Goal: Task Accomplishment & Management: Manage account settings

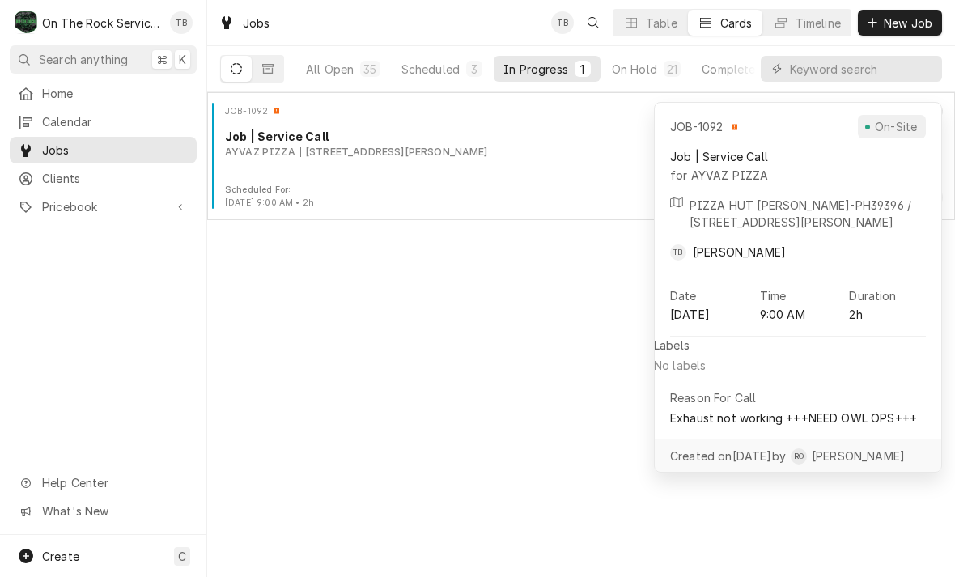
click at [438, 151] on div "272 E Franklin St, Hartwell, GA 30643" at bounding box center [394, 152] width 188 height 15
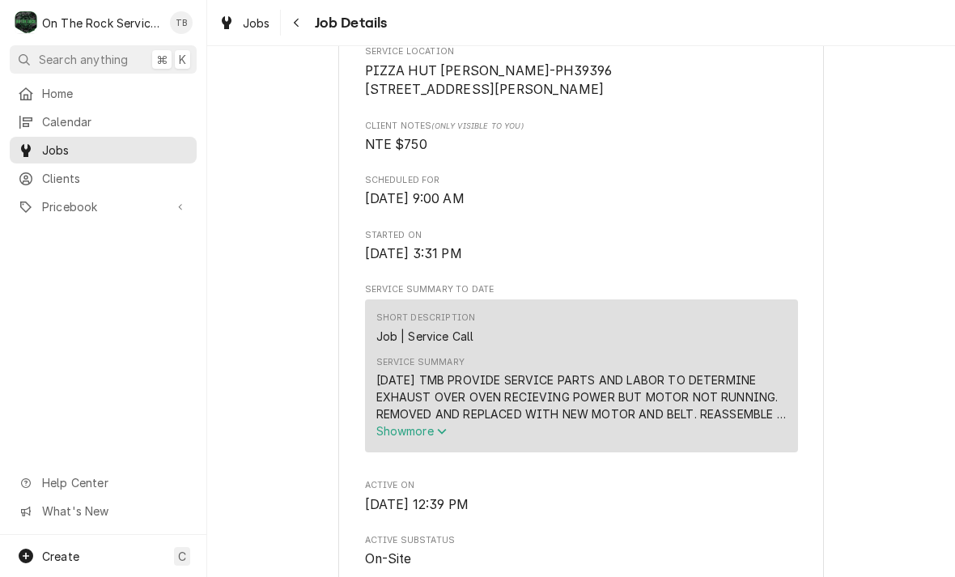
scroll to position [462, 0]
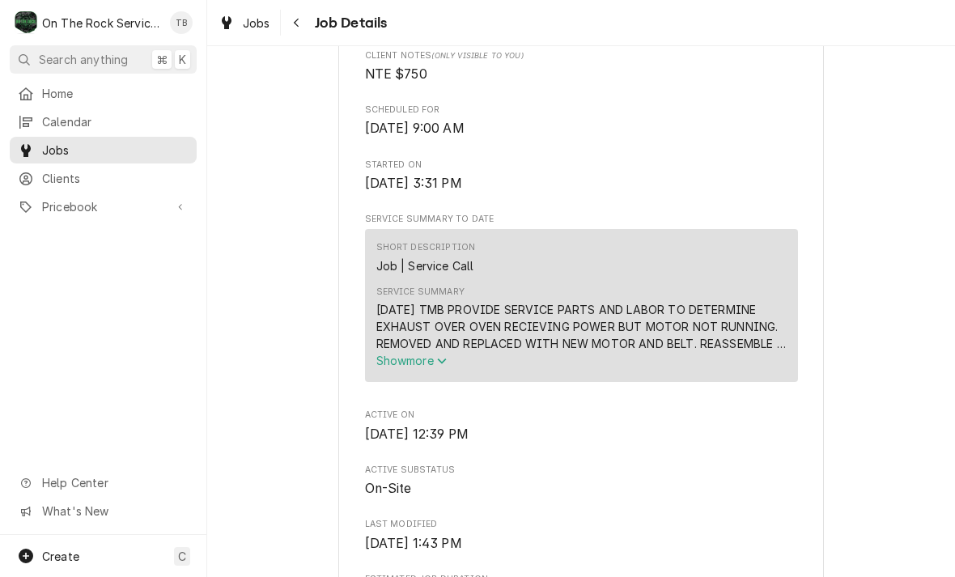
click at [435, 368] on span "Show more" at bounding box center [412, 361] width 71 height 14
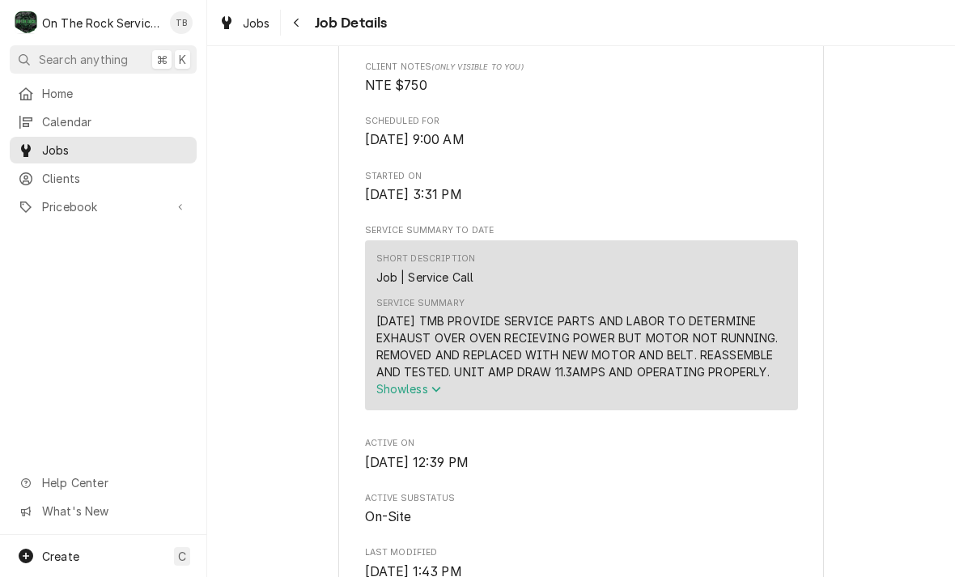
click at [670, 388] on button "Show less" at bounding box center [582, 389] width 411 height 17
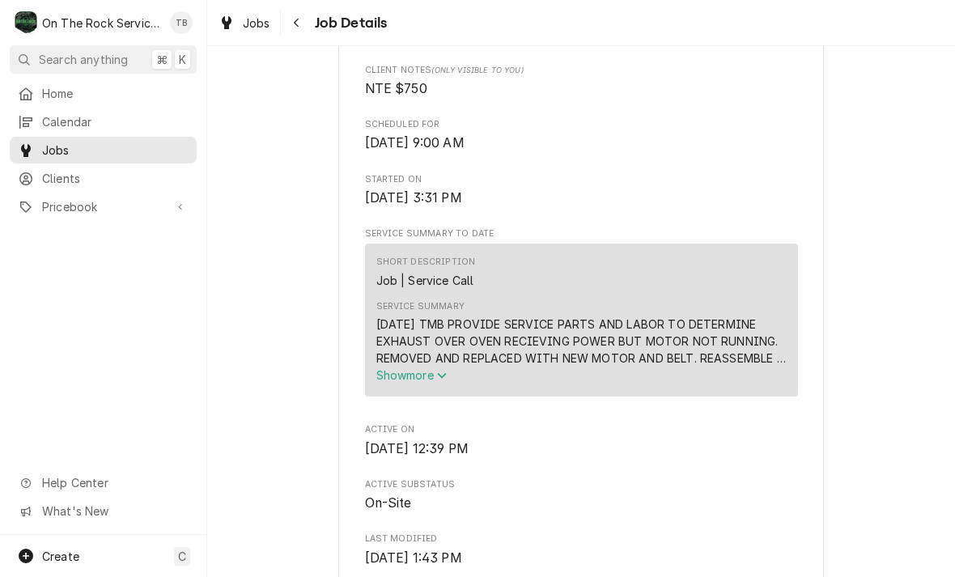
scroll to position [448, 0]
click at [476, 383] on button "Show more" at bounding box center [582, 374] width 411 height 17
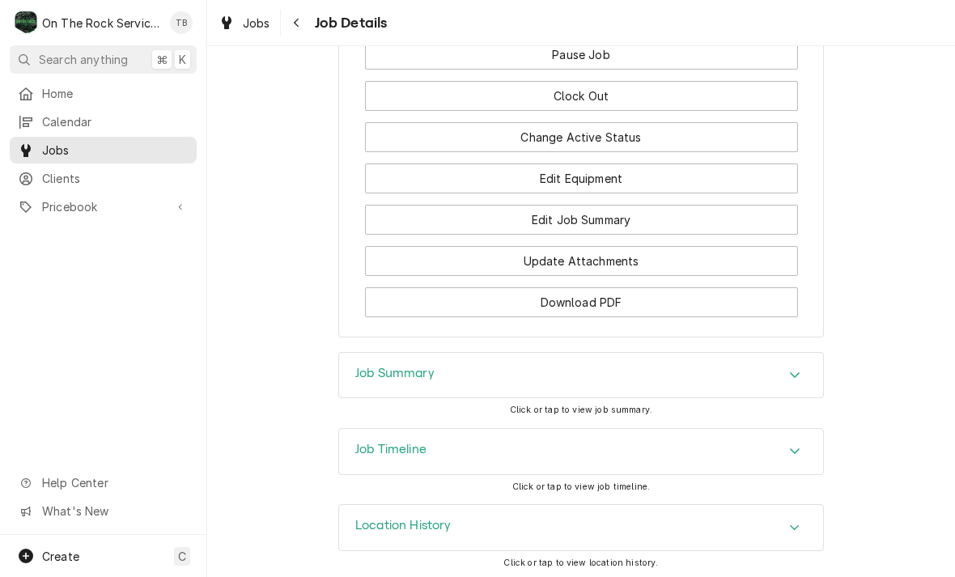
scroll to position [1938, 0]
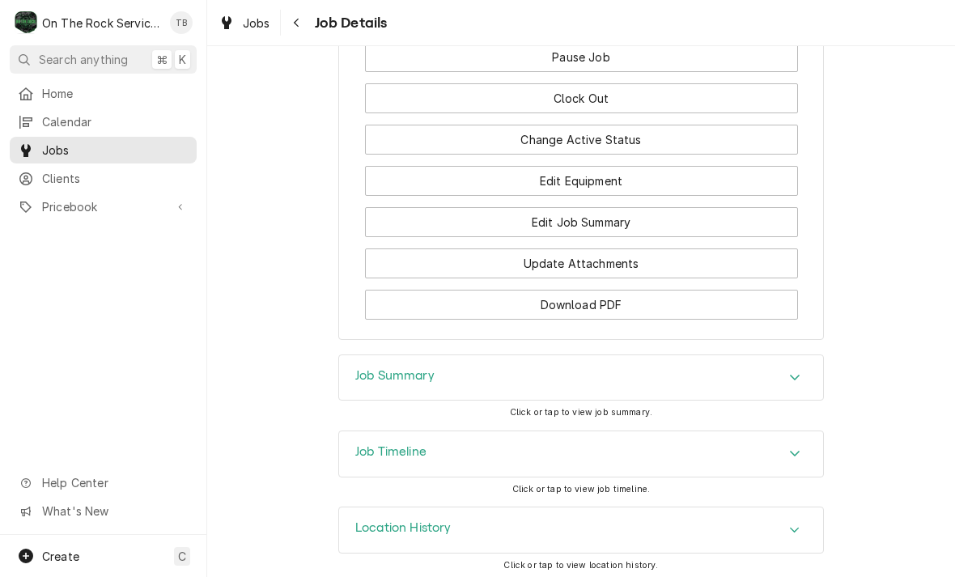
click at [629, 219] on button "Edit Job Summary" at bounding box center [581, 222] width 433 height 30
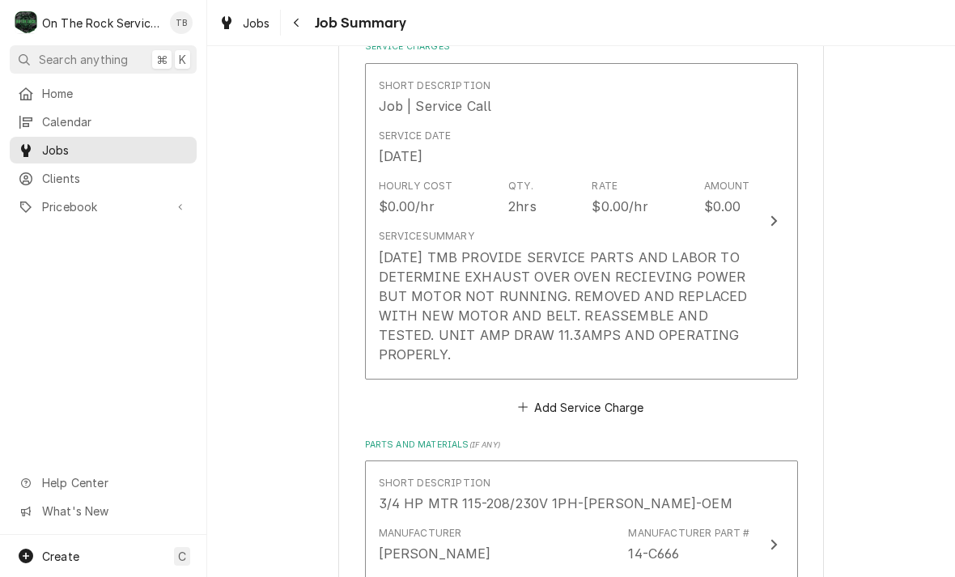
click at [460, 353] on div "[DATE] TMB PROVIDE SERVICE PARTS AND LABOR TO DETERMINE EXHAUST OVER OVEN RECIE…" at bounding box center [565, 306] width 372 height 117
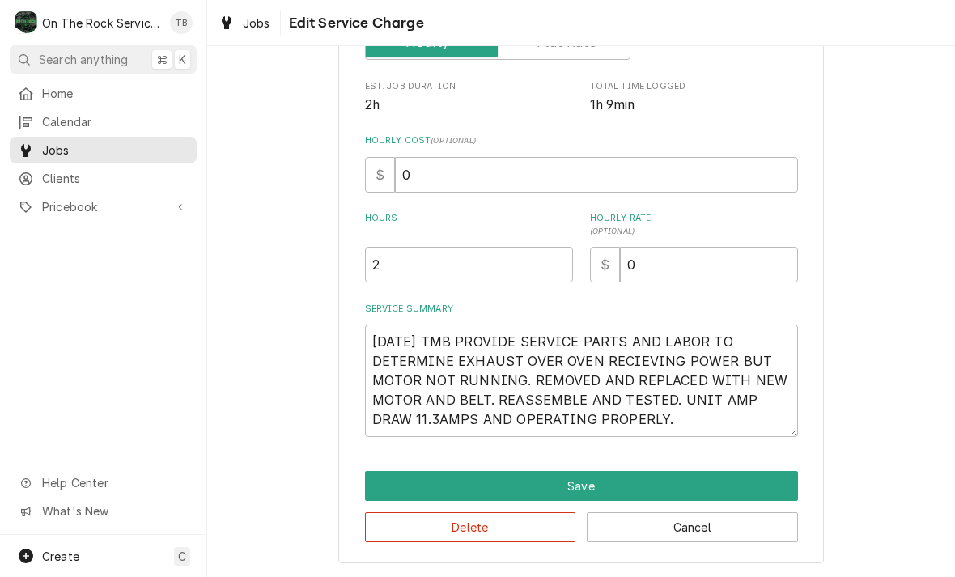
scroll to position [285, 0]
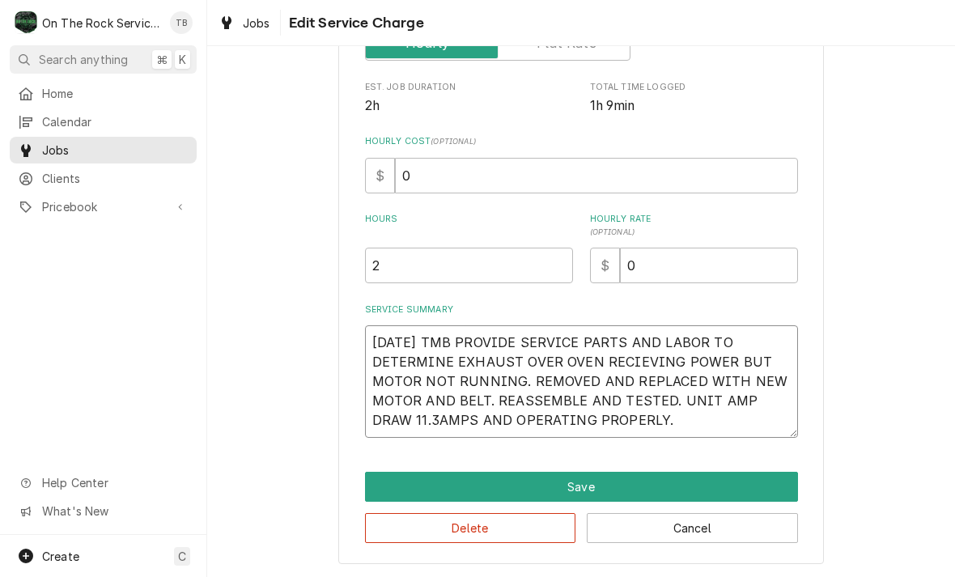
click at [619, 426] on textarea "[DATE] TMB PROVIDE SERVICE PARTS AND LABOR TO DETERMINE EXHAUST OVER OVEN RECIE…" at bounding box center [581, 381] width 433 height 113
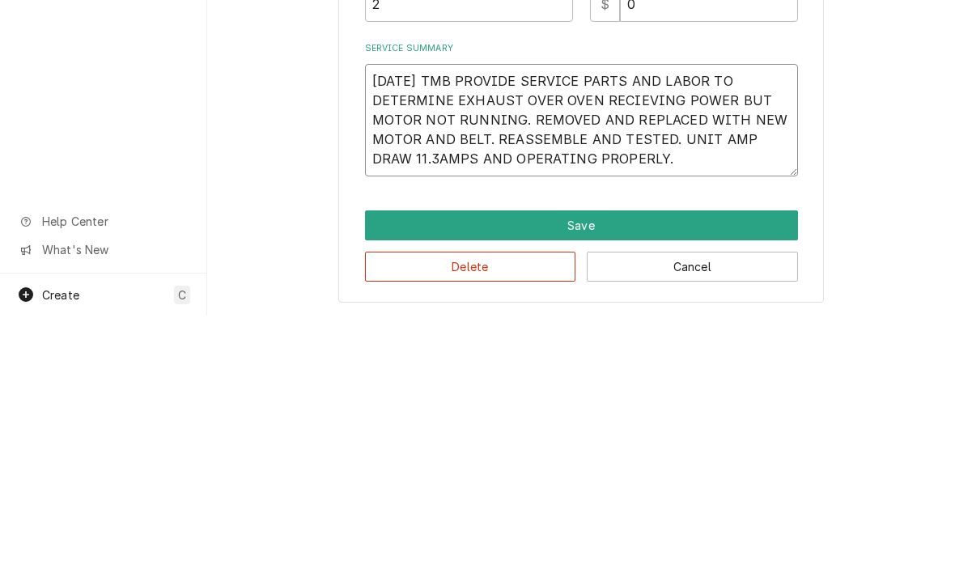
click at [628, 325] on textarea "[DATE] TMB PROVIDE SERVICE PARTS AND LABOR TO DETERMINE EXHAUST OVER OVEN RECIE…" at bounding box center [581, 381] width 433 height 113
click at [754, 472] on button "Save" at bounding box center [581, 487] width 433 height 30
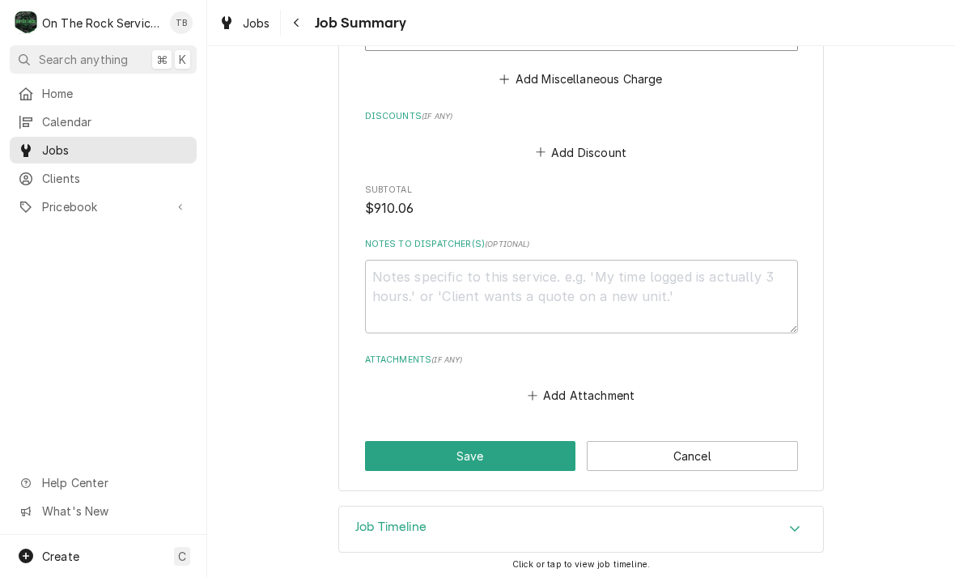
scroll to position [1728, 0]
click at [501, 462] on button "Save" at bounding box center [470, 457] width 211 height 30
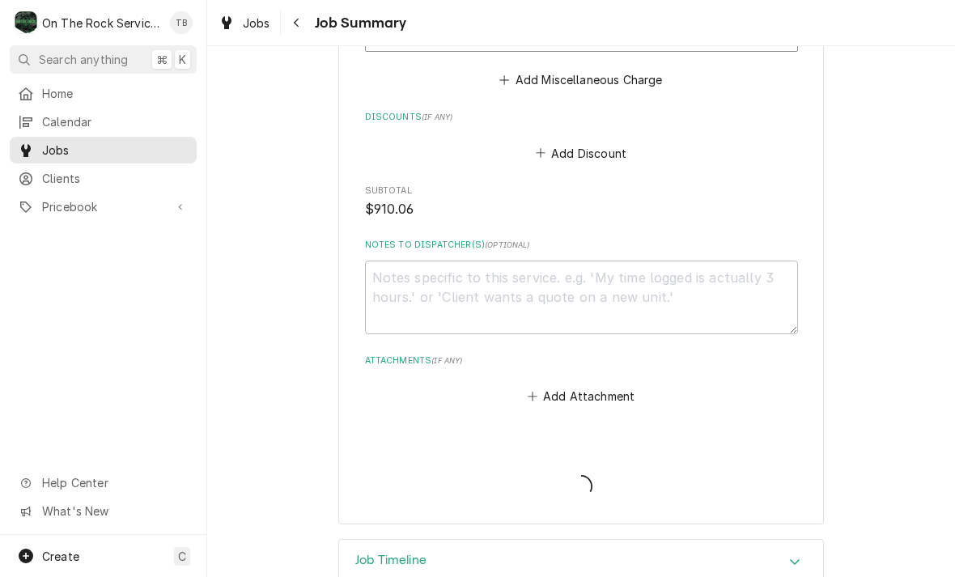
type textarea "x"
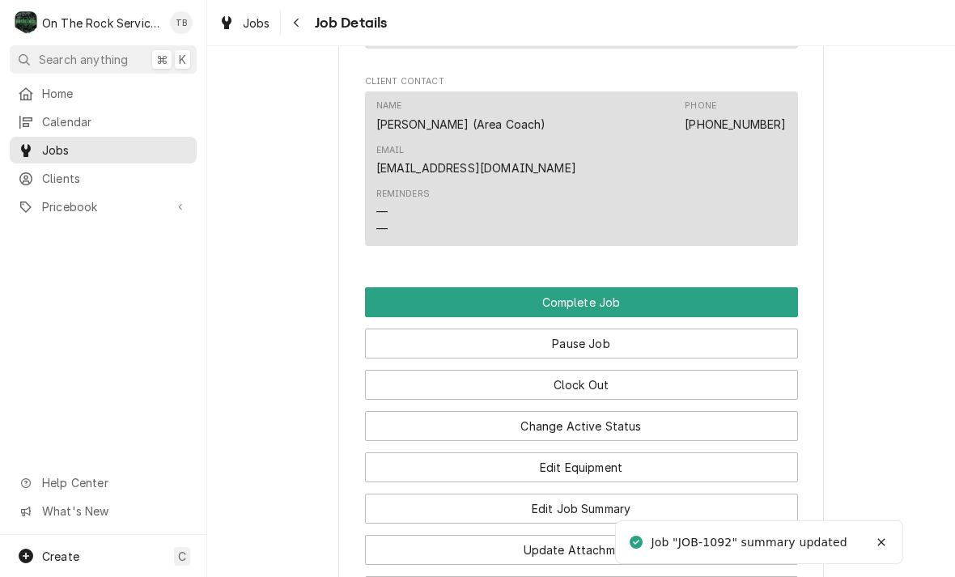
scroll to position [1632, 0]
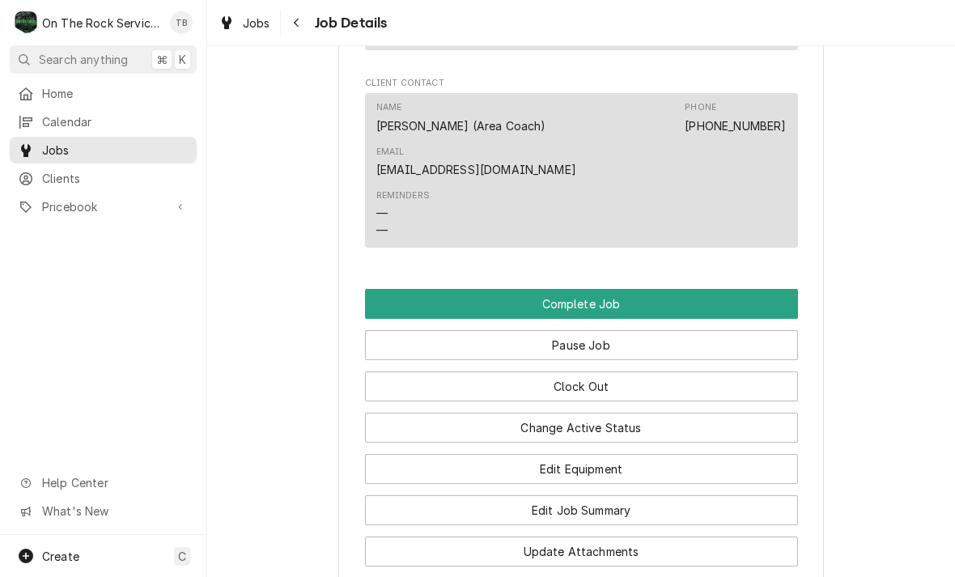
click at [628, 462] on button "Edit Equipment" at bounding box center [581, 469] width 433 height 30
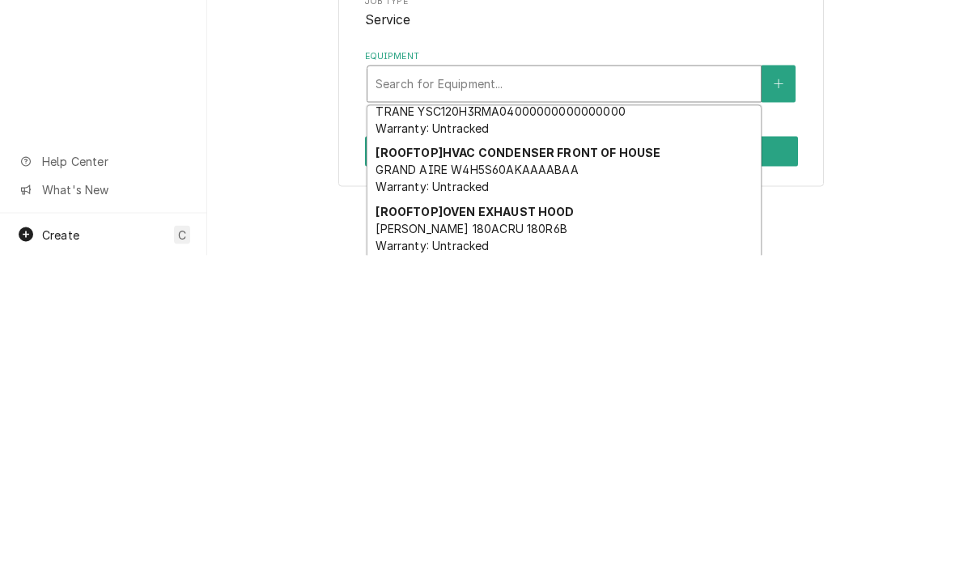
scroll to position [260, 0]
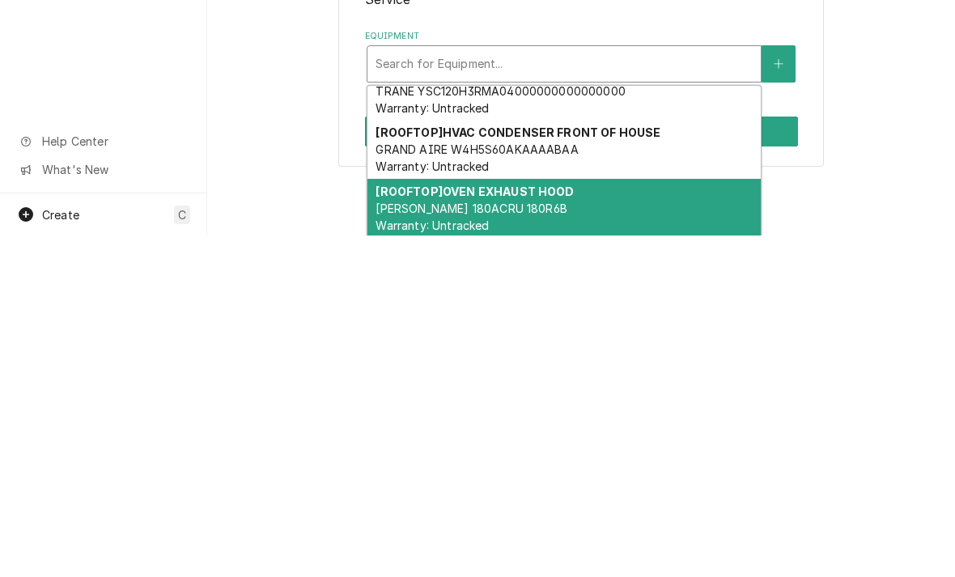
click at [552, 521] on div "[ROOFTOP] OVEN EXHAUST HOOD LOREN COOK 180ACRU 180R6B Warranty: Untracked" at bounding box center [565, 550] width 394 height 59
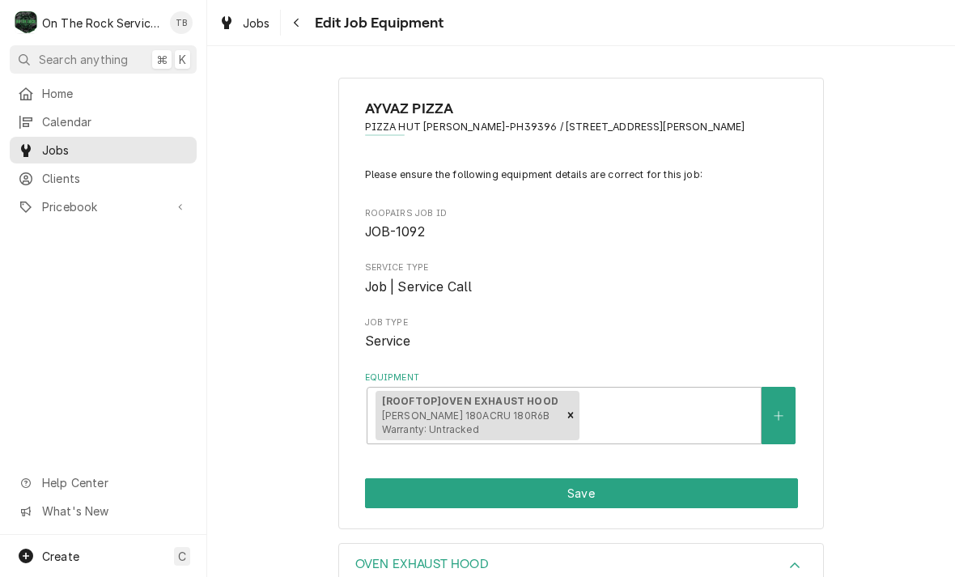
click at [636, 487] on button "Save" at bounding box center [581, 494] width 433 height 30
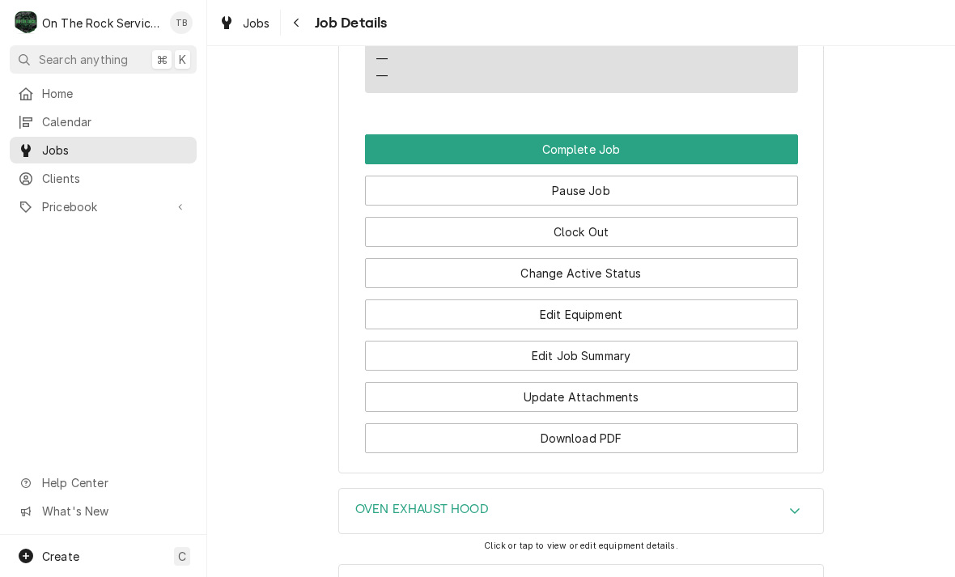
scroll to position [1791, 0]
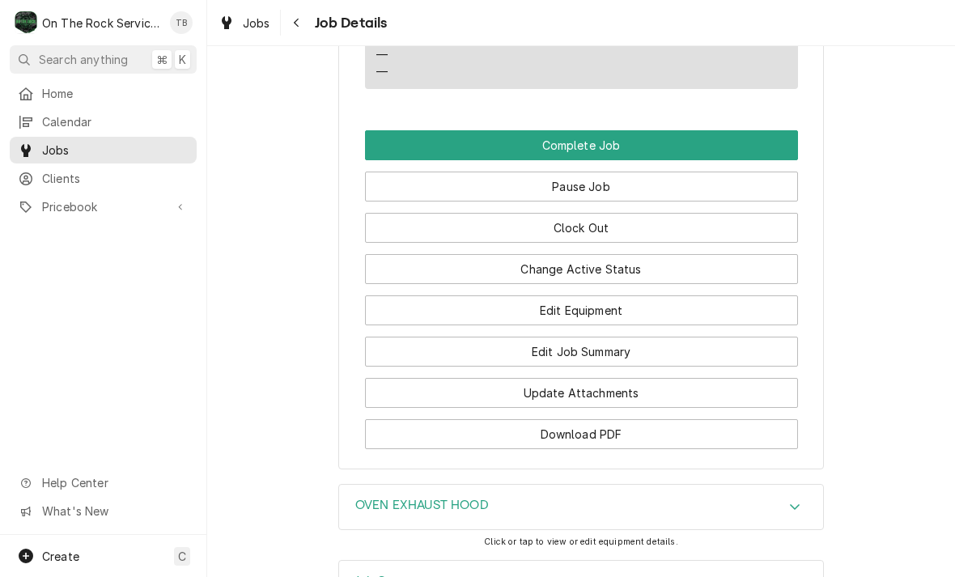
click at [442, 219] on button "Clock Out" at bounding box center [581, 228] width 433 height 30
click at [444, 134] on button "Complete Job" at bounding box center [581, 145] width 433 height 30
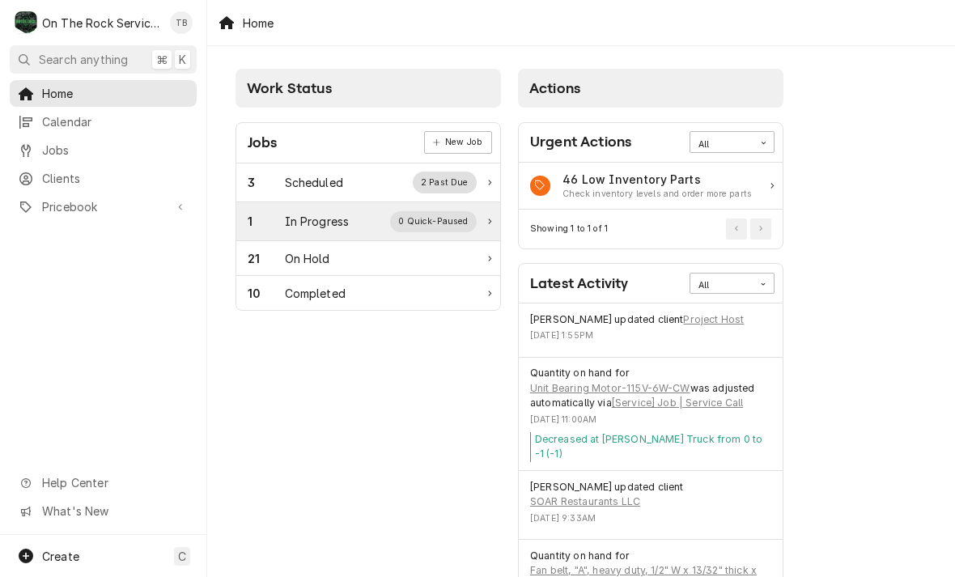
click at [351, 226] on div "1 In Progress 0 Quick-Paused" at bounding box center [362, 221] width 229 height 21
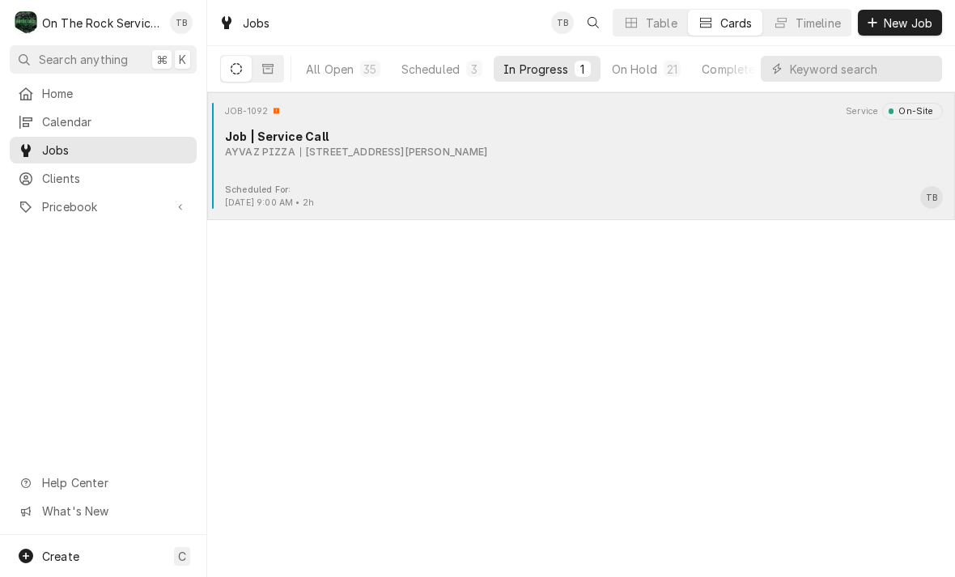
click at [413, 186] on div "Scheduled For: [DATE] 9:00 AM • 2h TB" at bounding box center [581, 197] width 735 height 26
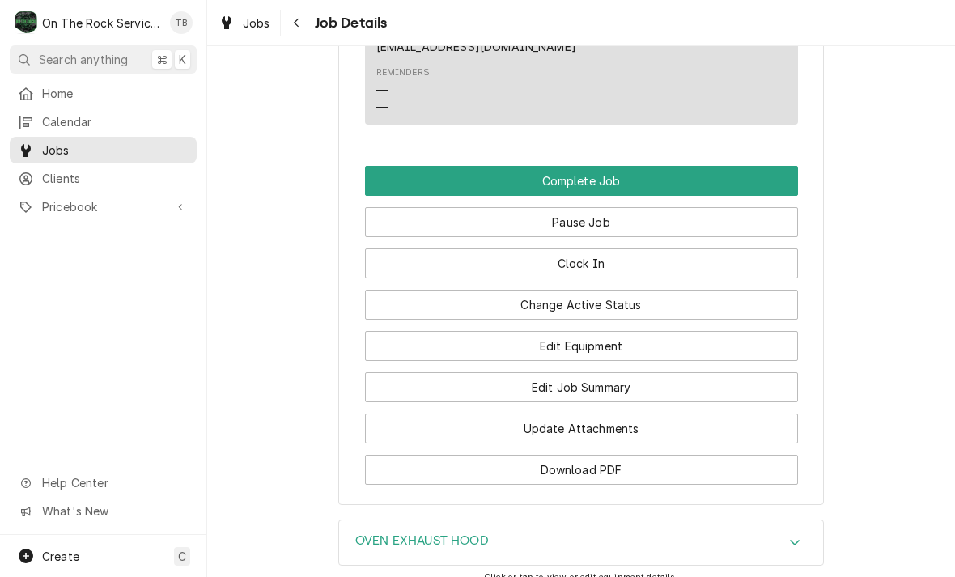
scroll to position [1759, 0]
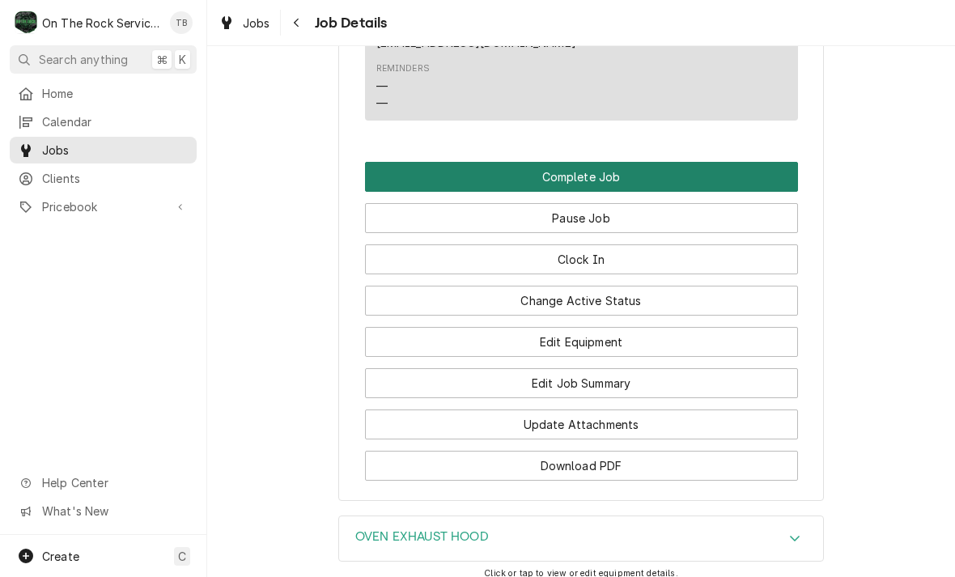
click at [595, 172] on button "Complete Job" at bounding box center [581, 177] width 433 height 30
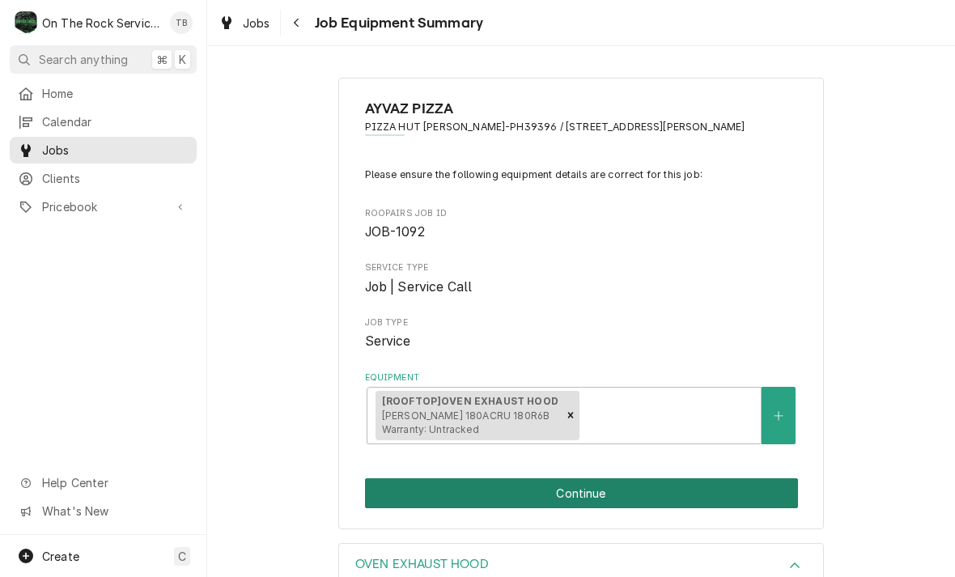
click at [662, 483] on button "Continue" at bounding box center [581, 494] width 433 height 30
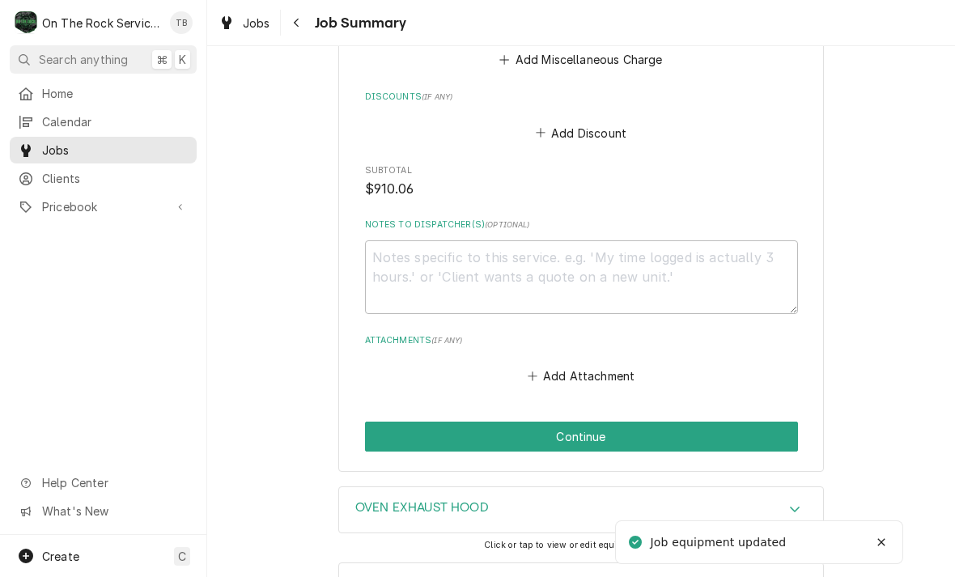
scroll to position [1758, 0]
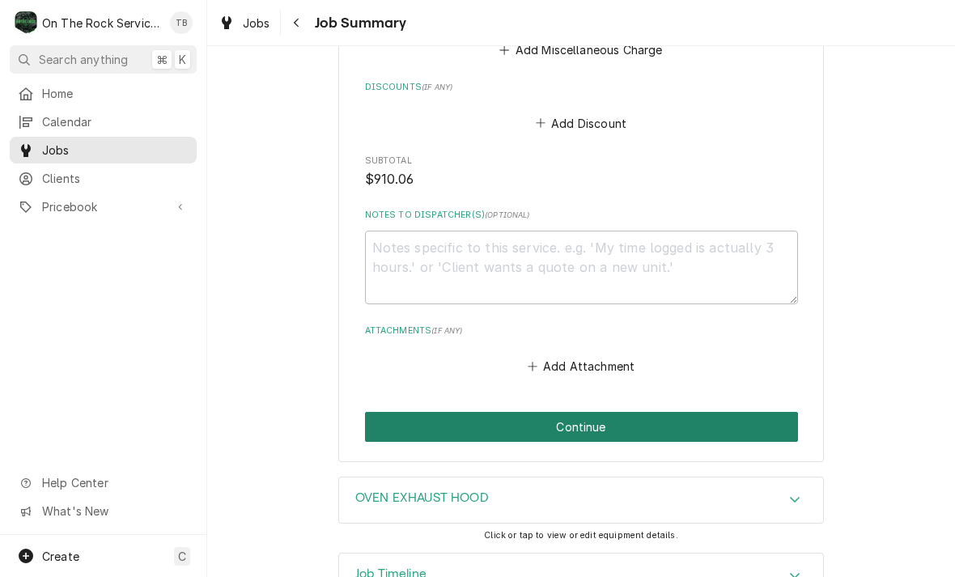
click at [599, 428] on button "Continue" at bounding box center [581, 427] width 433 height 30
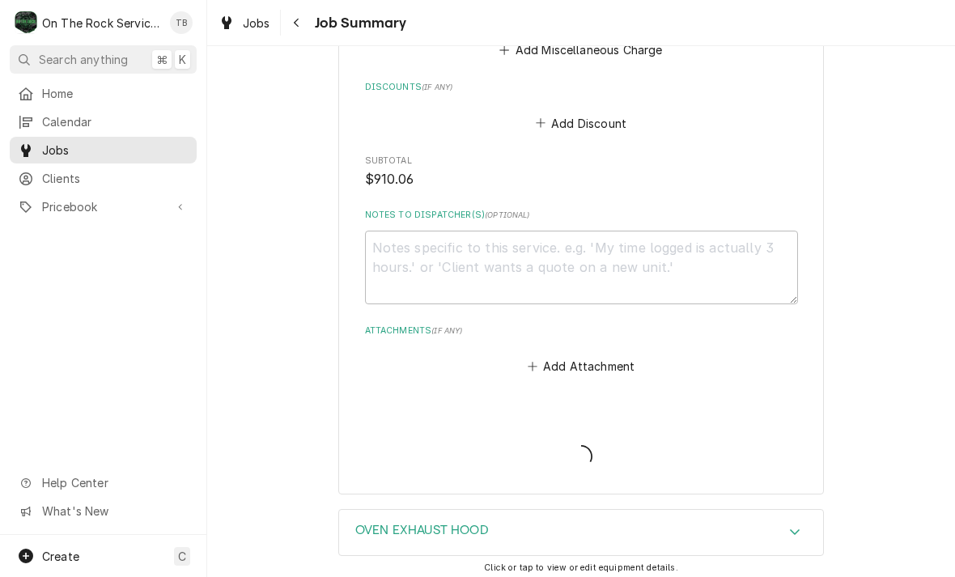
type textarea "x"
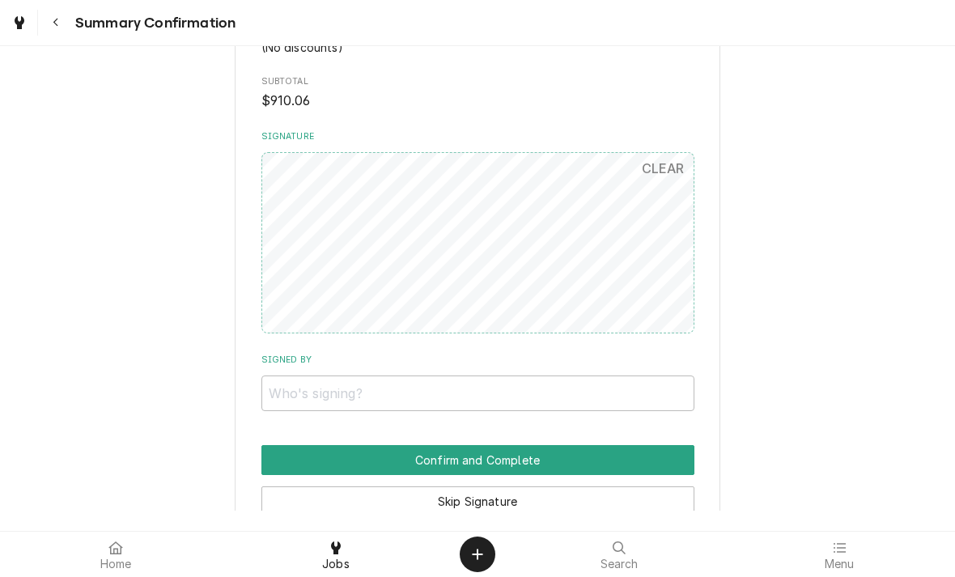
scroll to position [1349, 0]
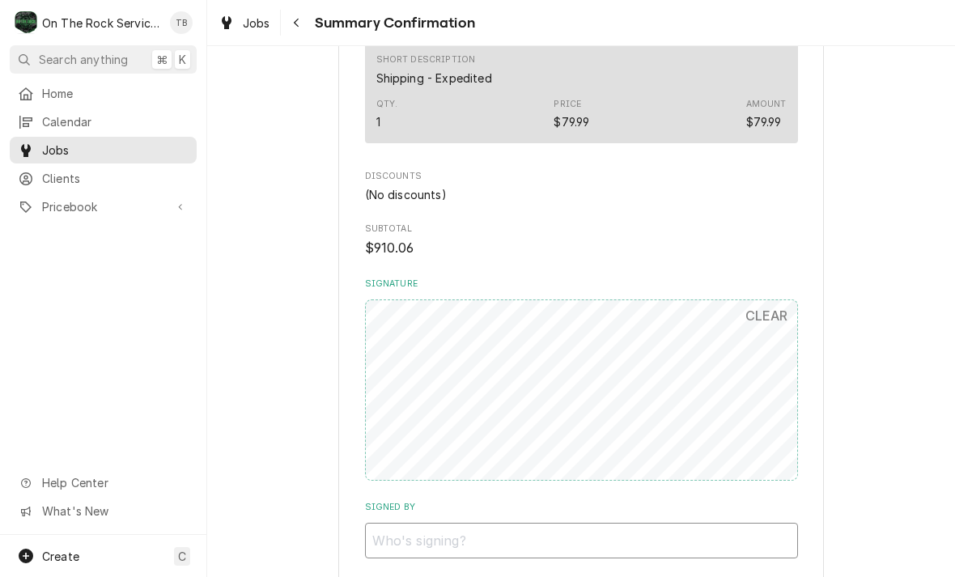
click at [415, 523] on input "Signed By" at bounding box center [581, 541] width 433 height 36
type input "Taylor"
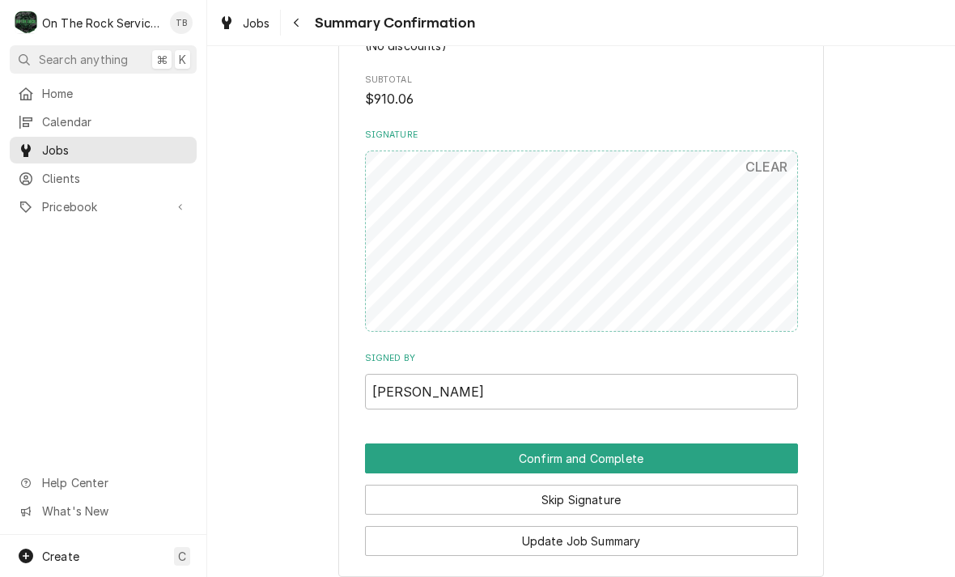
scroll to position [1500, 0]
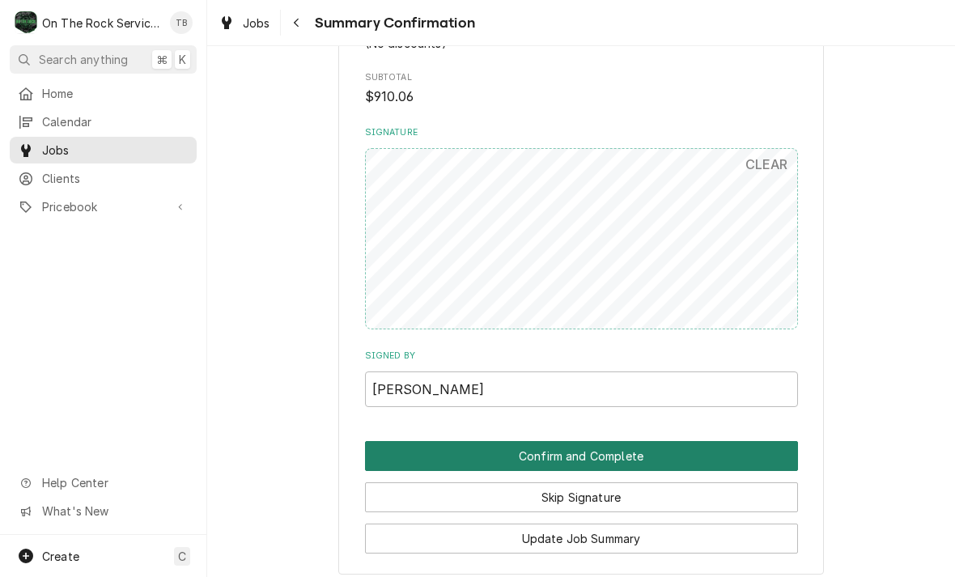
click at [614, 441] on button "Confirm and Complete" at bounding box center [581, 456] width 433 height 30
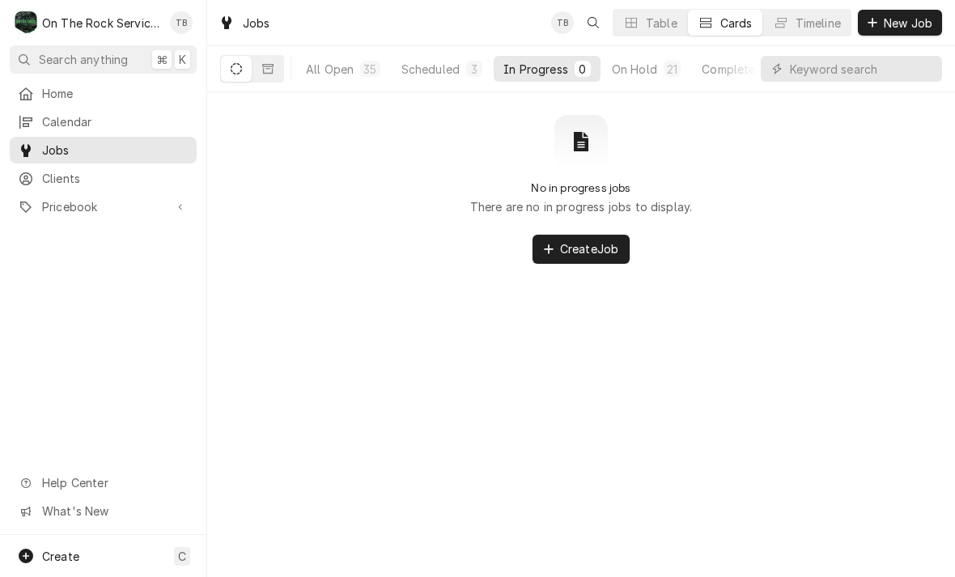
click at [435, 57] on button "Scheduled 3" at bounding box center [442, 69] width 100 height 26
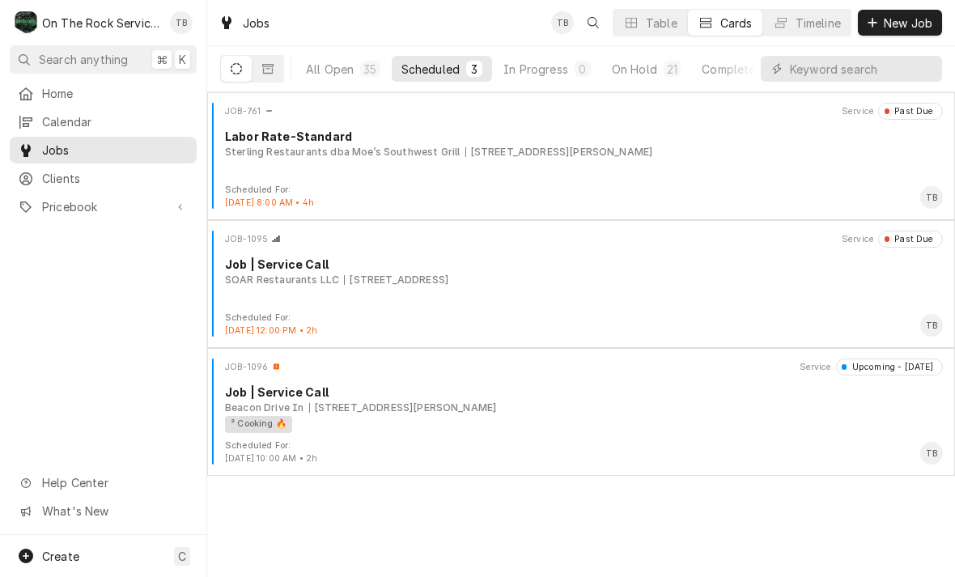
click at [646, 79] on button "On Hold 21" at bounding box center [646, 69] width 88 height 26
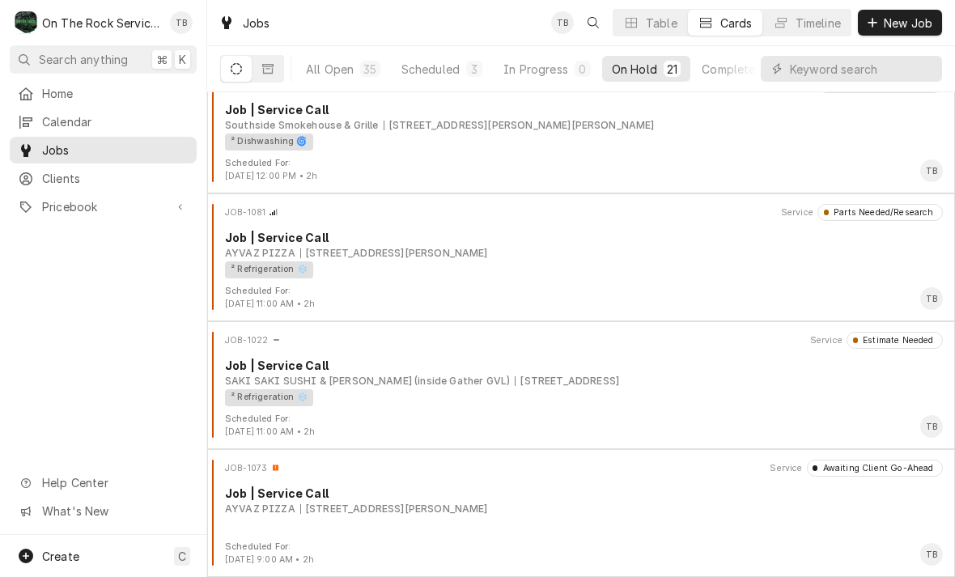
scroll to position [2202, 0]
click at [252, 502] on div "AYVAZ PIZZA" at bounding box center [260, 509] width 70 height 15
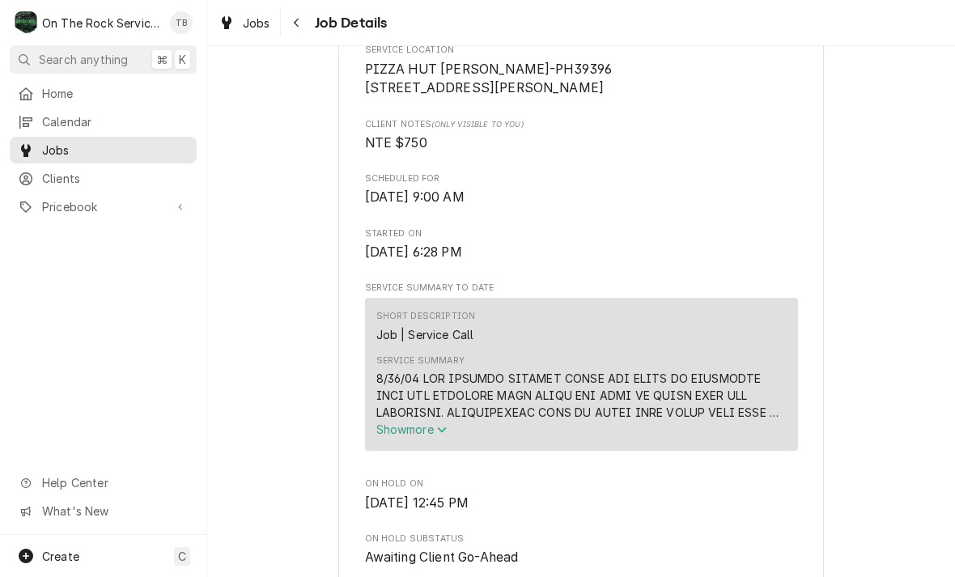
scroll to position [394, 0]
click at [446, 432] on icon "Service Summary" at bounding box center [441, 430] width 9 height 6
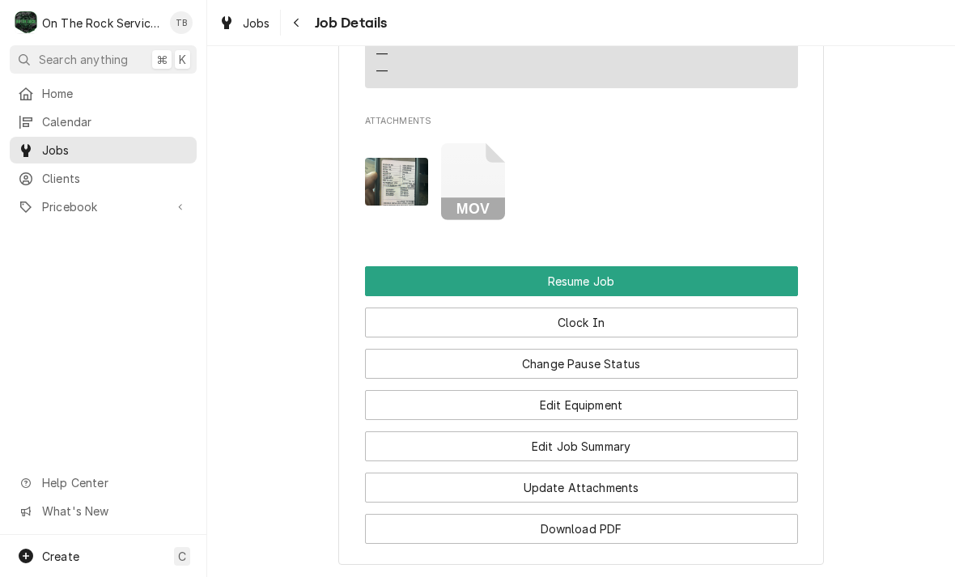
scroll to position [2298, 0]
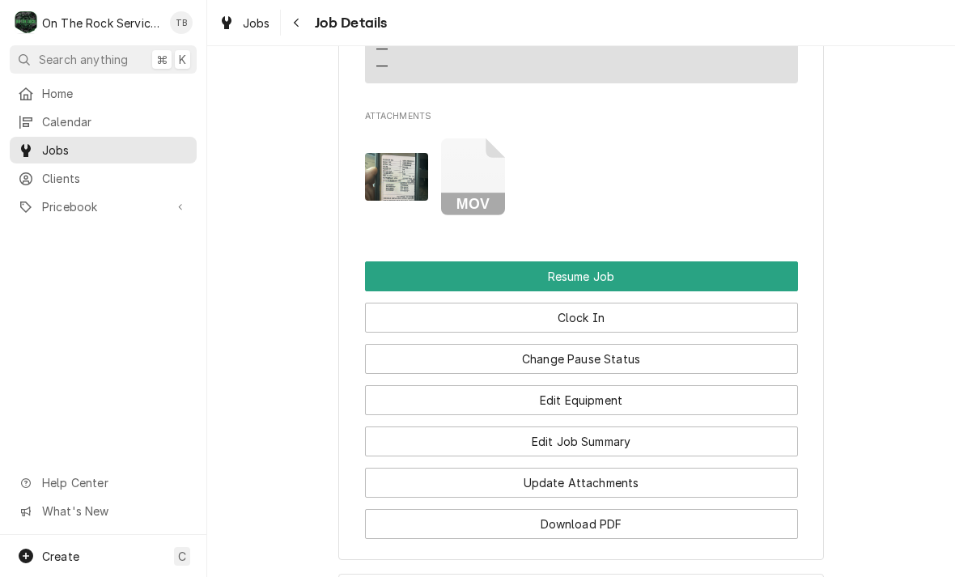
click at [667, 457] on button "Edit Job Summary" at bounding box center [581, 442] width 433 height 30
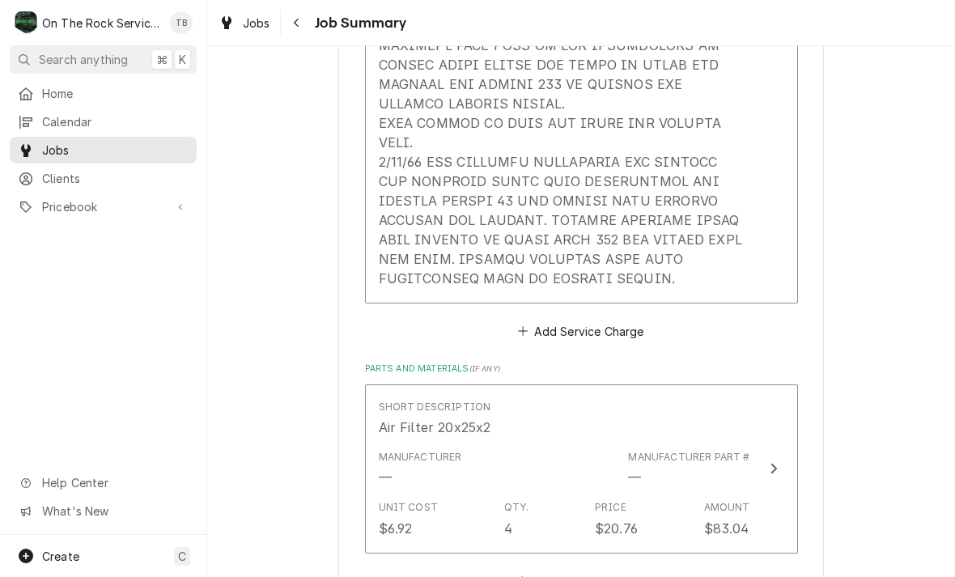
scroll to position [1081, 0]
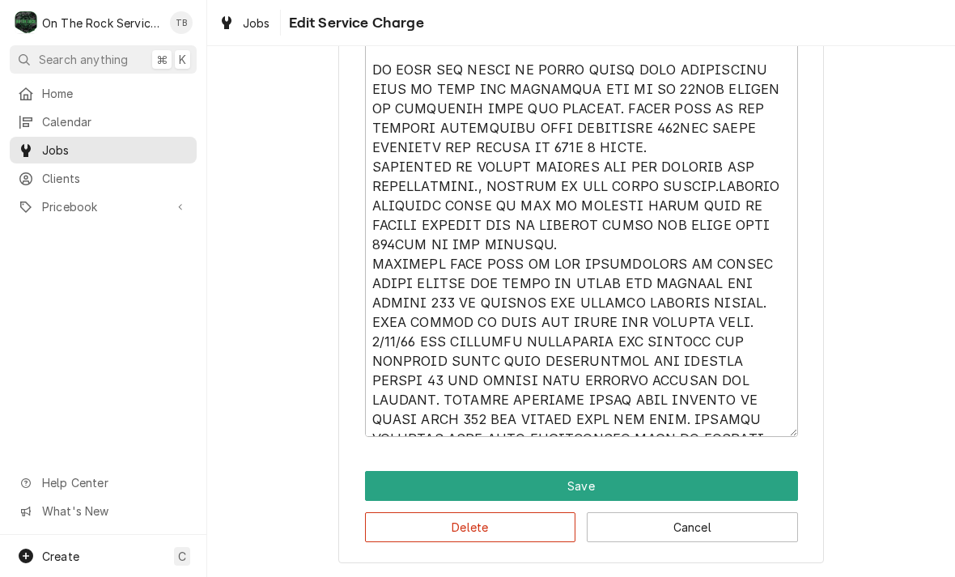
scroll to position [223, 0]
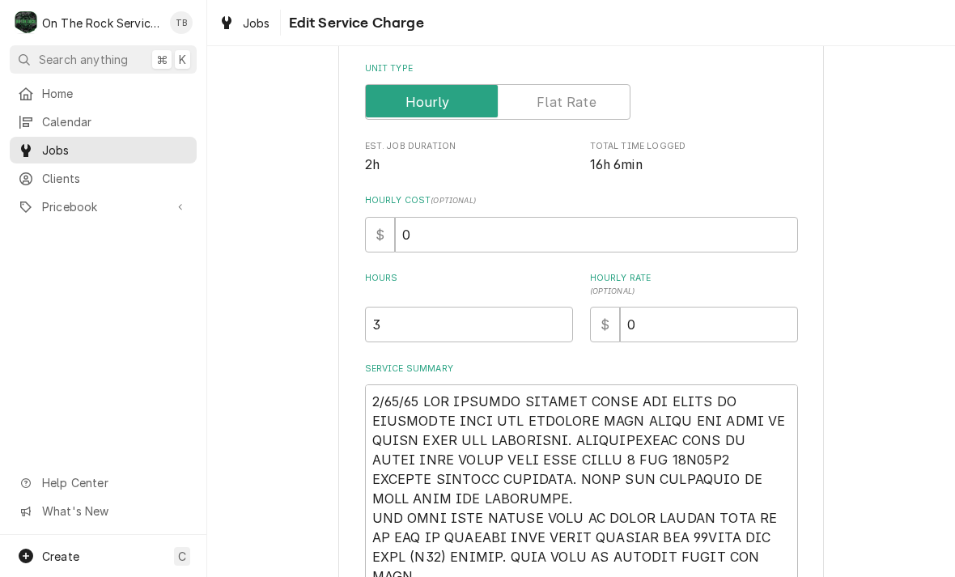
type textarea "x"
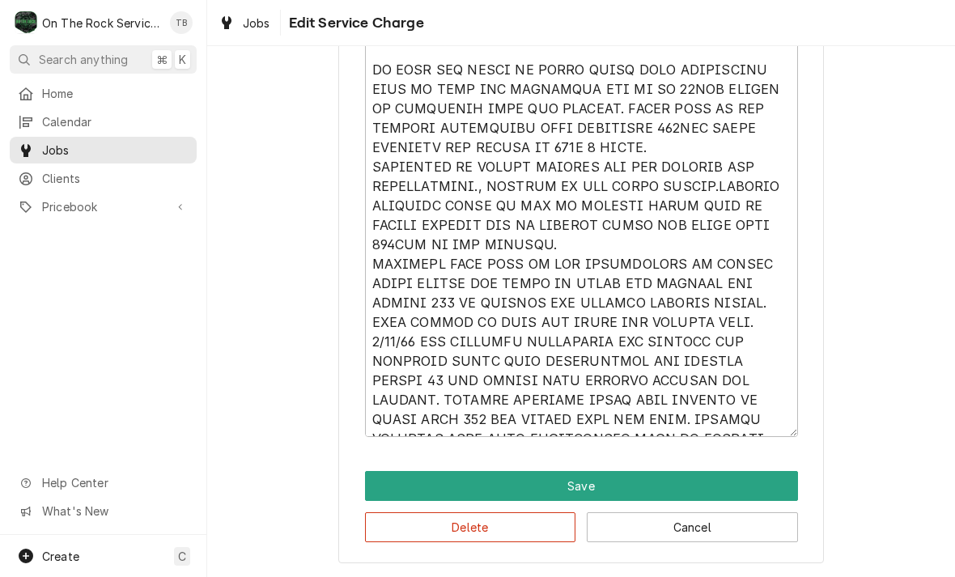
scroll to position [771, 0]
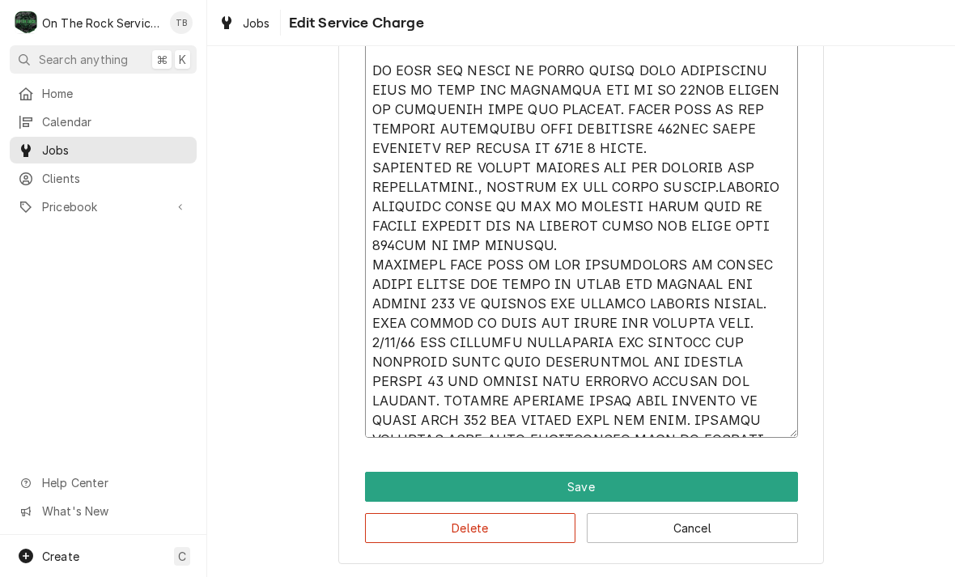
click at [711, 421] on textarea "Service Summary" at bounding box center [581, 139] width 433 height 598
type textarea "[DATE] TMB PROVIDE SERVICE PARTS AND LABOR TO DETERMINE THAT PER CUSTOMER BOTH …"
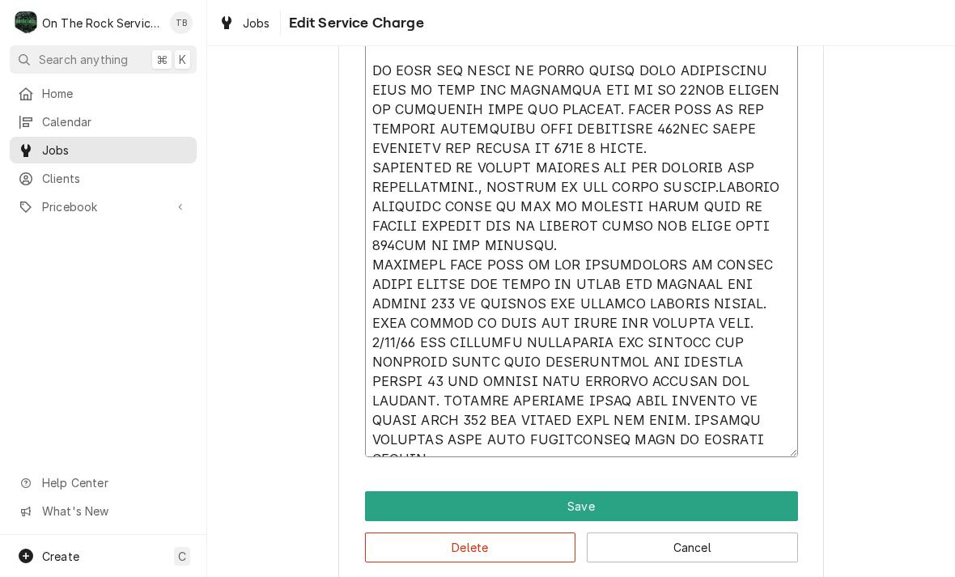
type textarea "x"
type textarea "9/12/25 TMB PROVIDE SERVICE PARTS AND LABOR TO DETERMINE THAT PER CUSTOMER BOTH…"
type textarea "x"
type textarea "9/12/25 TMB PROVIDE SERVICE PARTS AND LABOR TO DETERMINE THAT PER CUSTOMER BOTH…"
type textarea "x"
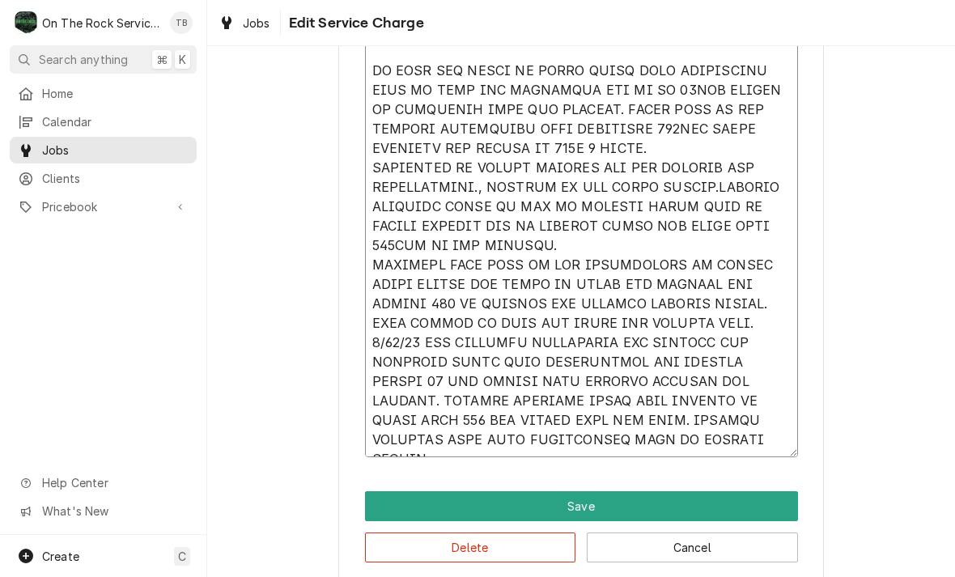
type textarea "9/12/25 TMB PROVIDE SERVICE PARTS AND LABOR TO DETERMINE THAT PER CUSTOMER BOTH…"
type textarea "x"
type textarea "9/12/25 TMB PROVIDE SERVICE PARTS AND LABOR TO DETERMINE THAT PER CUSTOMER BOTH…"
type textarea "x"
type textarea "9/12/25 TMB PROVIDE SERVICE PARTS AND LABOR TO DETERMINE THAT PER CUSTOMER BOTH…"
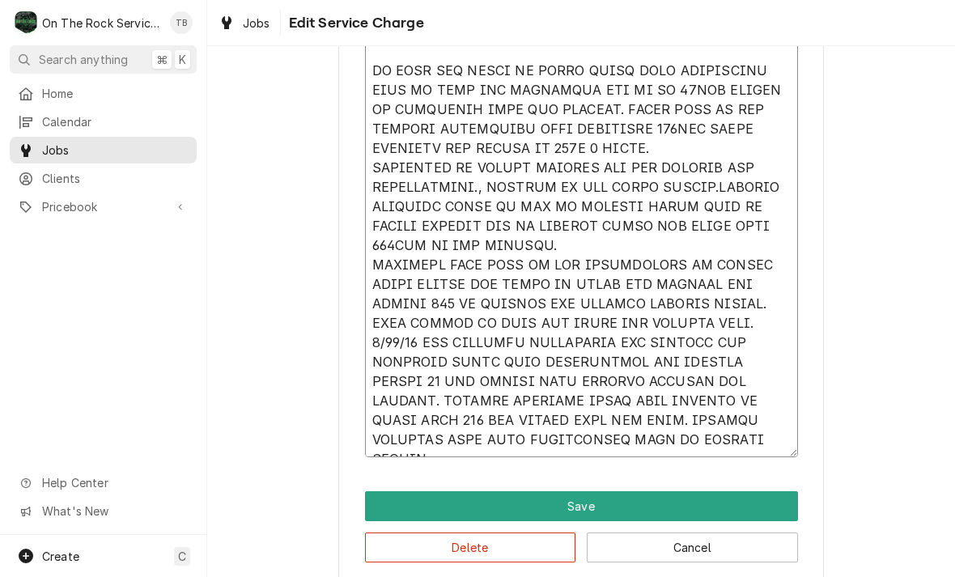
type textarea "x"
type textarea "9/12/25 TMB PROVIDE SERVICE PARTS AND LABOR TO DETERMINE THAT PER CUSTOMER BOTH…"
type textarea "x"
type textarea "9/12/25 TMB PROVIDE SERVICE PARTS AND LABOR TO DETERMINE THAT PER CUSTOMER BOTH…"
type textarea "x"
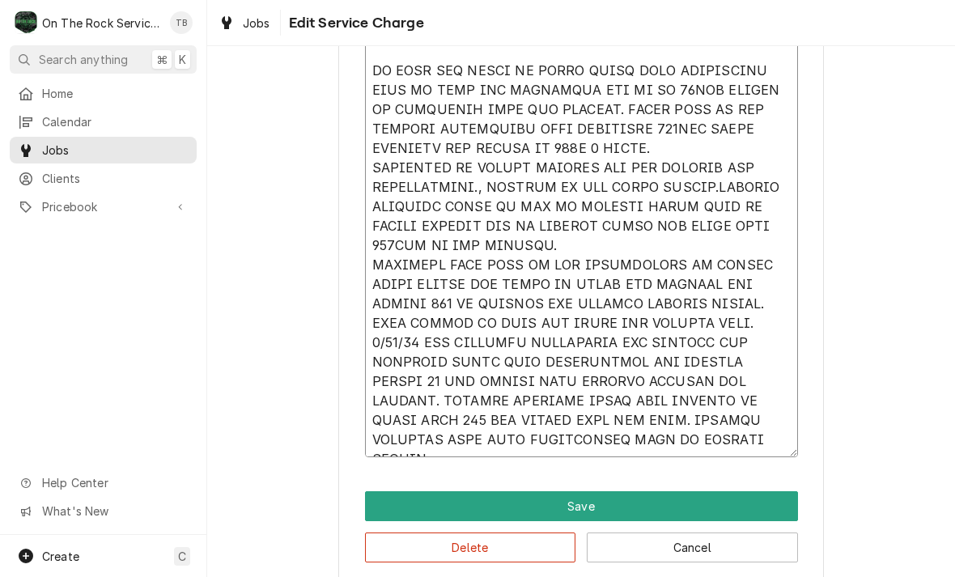
type textarea "9/12/25 TMB PROVIDE SERVICE PARTS AND LABOR TO DETERMINE THAT PER CUSTOMER BOTH…"
type textarea "x"
type textarea "9/12/25 TMB PROVIDE SERVICE PARTS AND LABOR TO DETERMINE THAT PER CUSTOMER BOTH…"
type textarea "x"
type textarea "9/12/25 TMB PROVIDE SERVICE PARTS AND LABOR TO DETERMINE THAT PER CUSTOMER BOTH…"
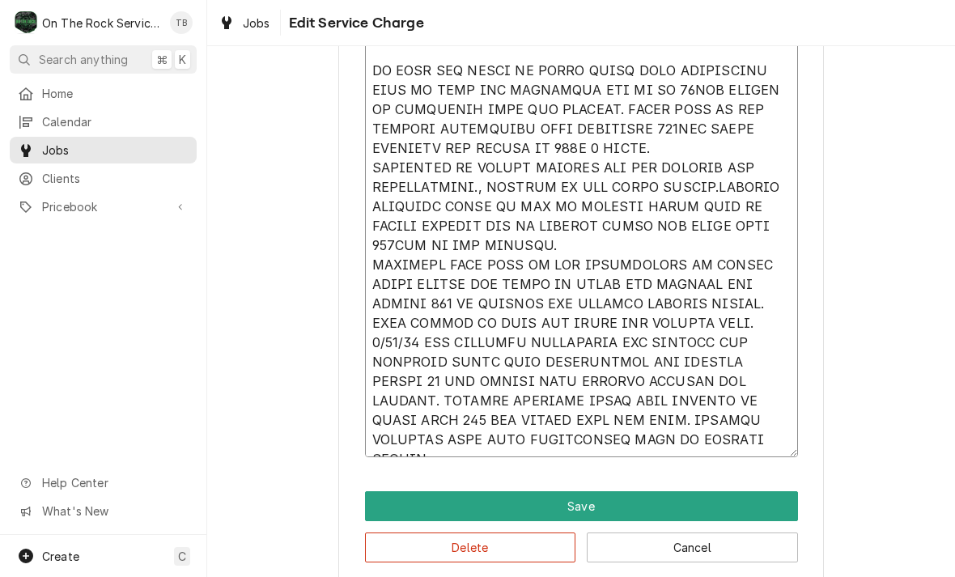
type textarea "x"
type textarea "9/12/25 TMB PROVIDE SERVICE PARTS AND LABOR TO DETERMINE THAT PER CUSTOMER BOTH…"
type textarea "x"
type textarea "9/12/25 TMB PROVIDE SERVICE PARTS AND LABOR TO DETERMINE THAT PER CUSTOMER BOTH…"
type textarea "x"
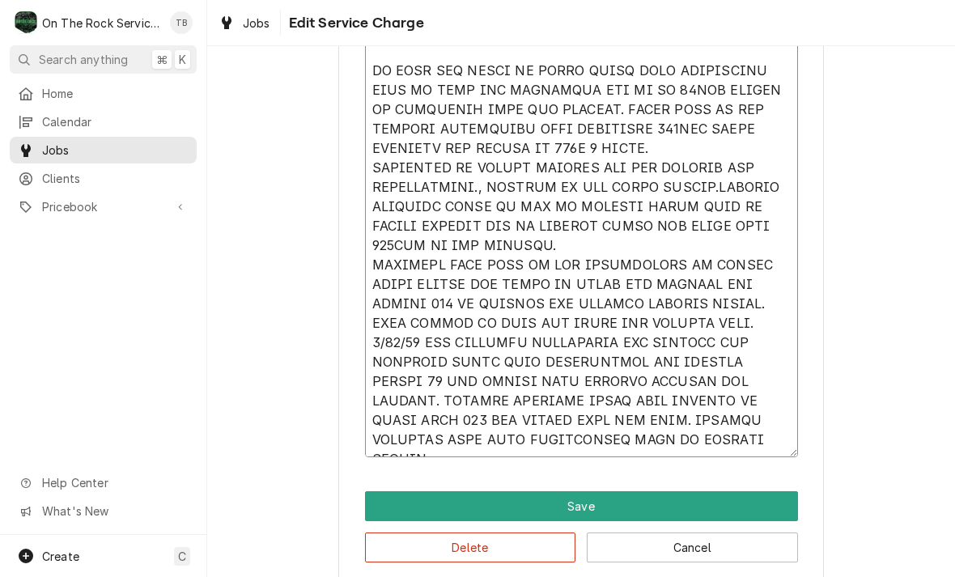
type textarea "9/12/25 TMB PROVIDE SERVICE PARTS AND LABOR TO DETERMINE THAT PER CUSTOMER BOTH…"
type textarea "x"
type textarea "9/12/25 TMB PROVIDE SERVICE PARTS AND LABOR TO DETERMINE THAT PER CUSTOMER BOTH…"
type textarea "x"
type textarea "9/12/25 TMB PROVIDE SERVICE PARTS AND LABOR TO DETERMINE THAT PER CUSTOMER BOTH…"
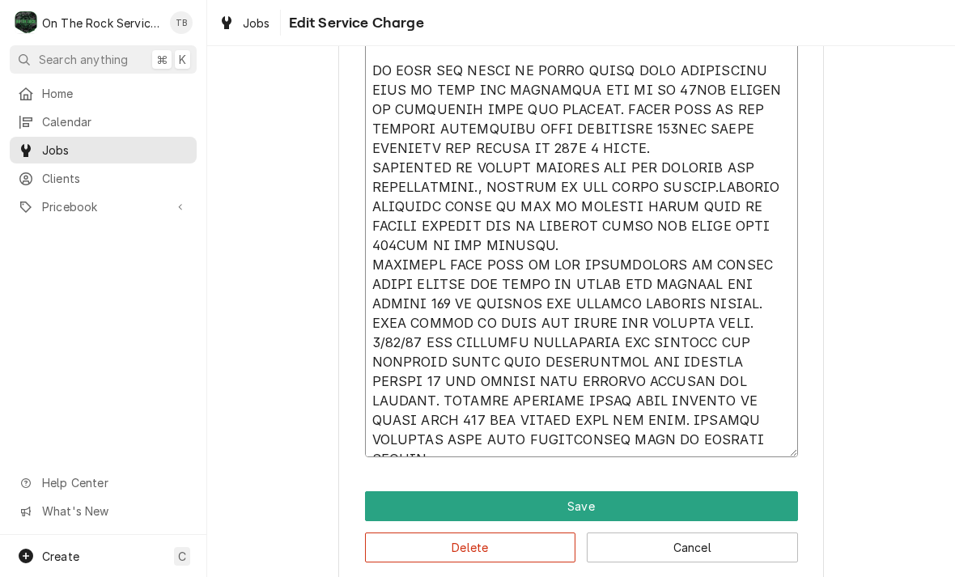
type textarea "x"
type textarea "9/12/25 TMB PROVIDE SERVICE PARTS AND LABOR TO DETERMINE THAT PER CUSTOMER BOTH…"
type textarea "x"
type textarea "9/12/25 TMB PROVIDE SERVICE PARTS AND LABOR TO DETERMINE THAT PER CUSTOMER BOTH…"
type textarea "x"
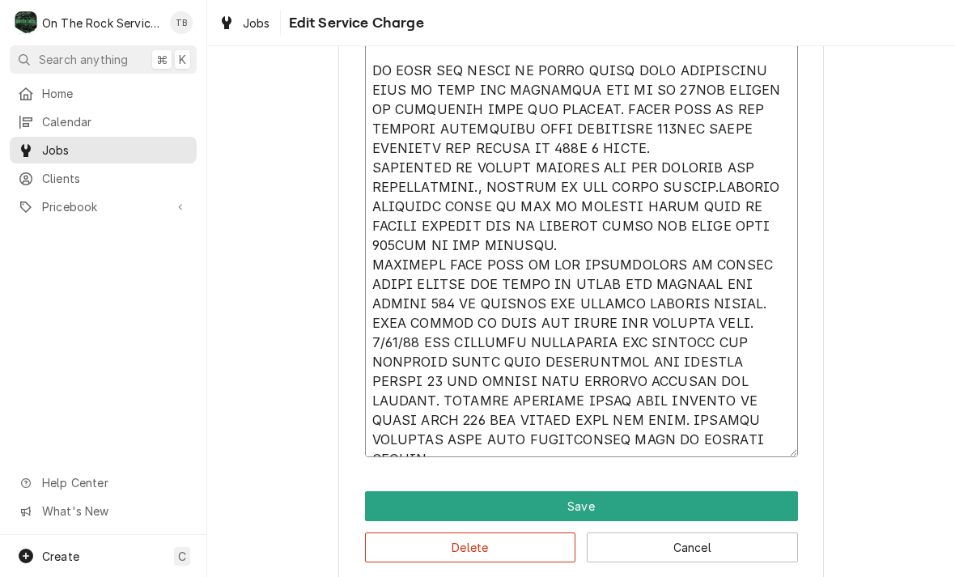
type textarea "9/12/25 TMB PROVIDE SERVICE PARTS AND LABOR TO DETERMINE THAT PER CUSTOMER BOTH…"
type textarea "x"
type textarea "9/12/25 TMB PROVIDE SERVICE PARTS AND LABOR TO DETERMINE THAT PER CUSTOMER BOTH…"
type textarea "x"
type textarea "9/12/25 TMB PROVIDE SERVICE PARTS AND LABOR TO DETERMINE THAT PER CUSTOMER BOTH…"
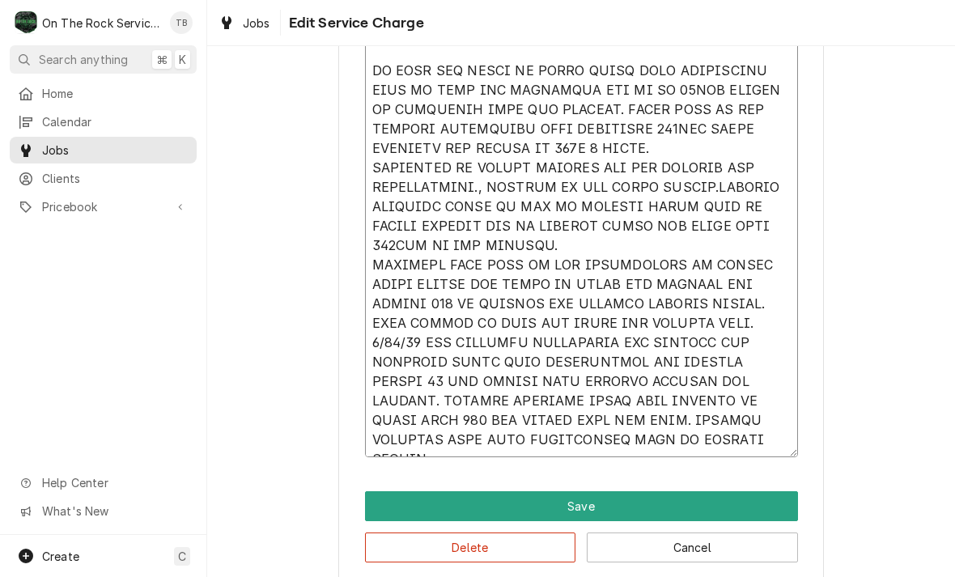
type textarea "x"
type textarea "9/12/25 TMB PROVIDE SERVICE PARTS AND LABOR TO DETERMINE THAT PER CUSTOMER BOTH…"
type textarea "x"
type textarea "9/12/25 TMB PROVIDE SERVICE PARTS AND LABOR TO DETERMINE THAT PER CUSTOMER BOTH…"
type textarea "x"
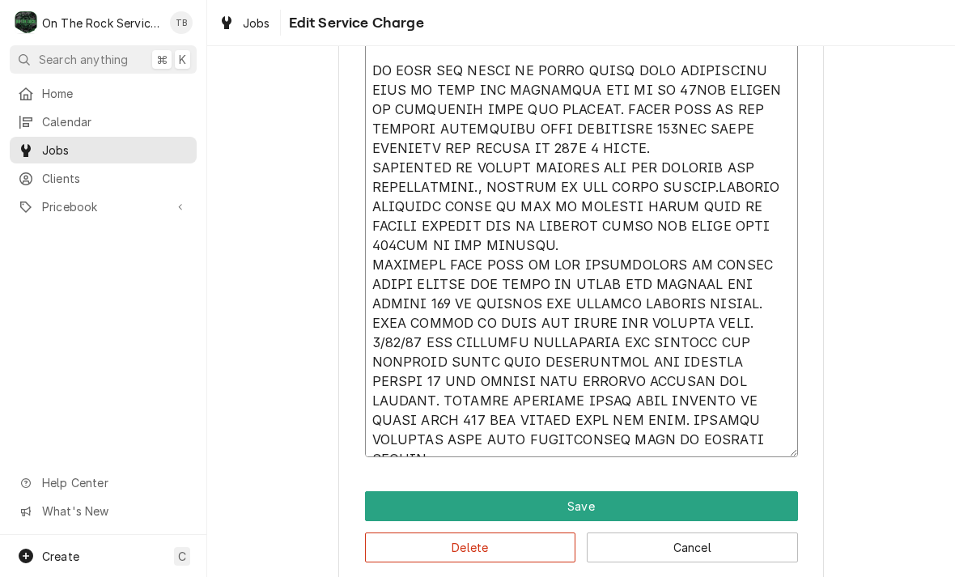
type textarea "9/12/25 TMB PROVIDE SERVICE PARTS AND LABOR TO DETERMINE THAT PER CUSTOMER BOTH…"
type textarea "x"
type textarea "9/12/25 TMB PROVIDE SERVICE PARTS AND LABOR TO DETERMINE THAT PER CUSTOMER BOTH…"
type textarea "x"
type textarea "9/12/25 TMB PROVIDE SERVICE PARTS AND LABOR TO DETERMINE THAT PER CUSTOMER BOTH…"
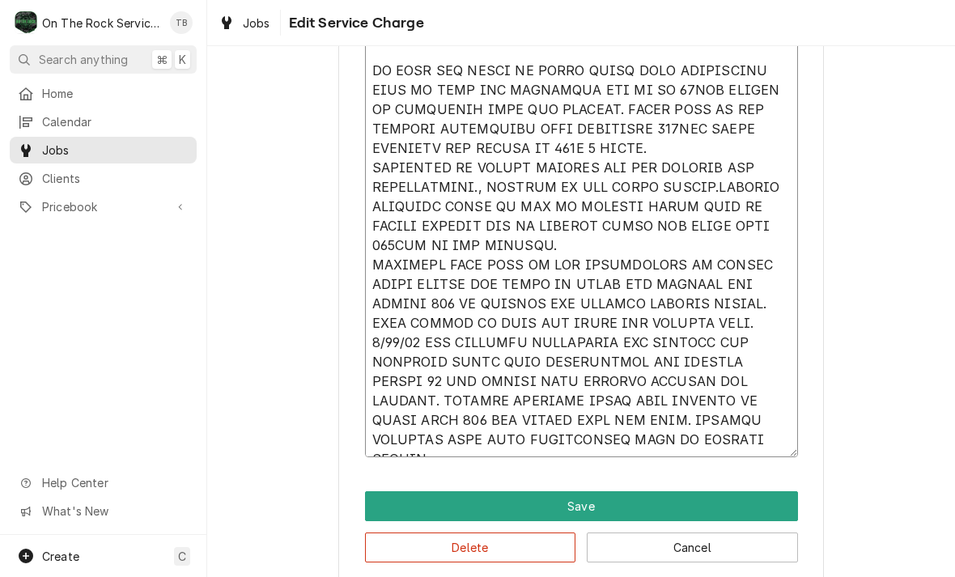
type textarea "x"
type textarea "9/12/25 TMB PROVIDE SERVICE PARTS AND LABOR TO DETERMINE THAT PER CUSTOMER BOTH…"
type textarea "x"
type textarea "9/12/25 TMB PROVIDE SERVICE PARTS AND LABOR TO DETERMINE THAT PER CUSTOMER BOTH…"
type textarea "x"
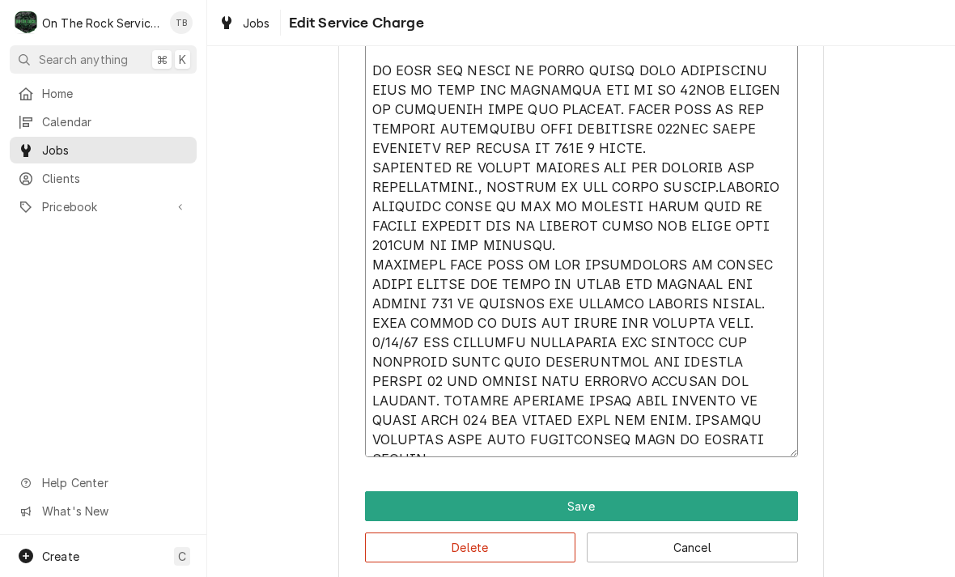
type textarea "9/12/25 TMB PROVIDE SERVICE PARTS AND LABOR TO DETERMINE THAT PER CUSTOMER BOTH…"
type textarea "x"
type textarea "9/12/25 TMB PROVIDE SERVICE PARTS AND LABOR TO DETERMINE THAT PER CUSTOMER BOTH…"
type textarea "x"
type textarea "9/12/25 TMB PROVIDE SERVICE PARTS AND LABOR TO DETERMINE THAT PER CUSTOMER BOTH…"
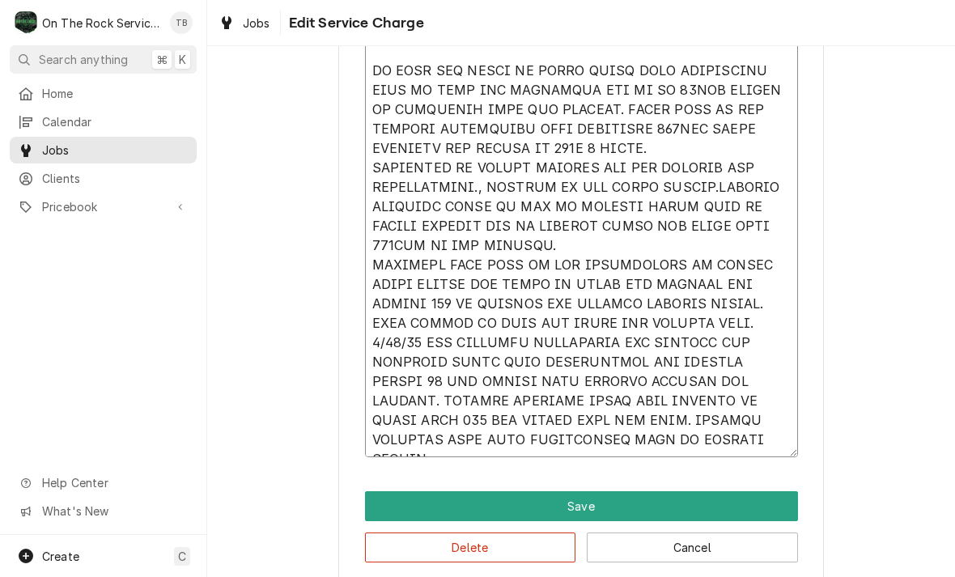
type textarea "x"
type textarea "9/12/25 TMB PROVIDE SERVICE PARTS AND LABOR TO DETERMINE THAT PER CUSTOMER BOTH…"
type textarea "x"
type textarea "9/12/25 TMB PROVIDE SERVICE PARTS AND LABOR TO DETERMINE THAT PER CUSTOMER BOTH…"
type textarea "x"
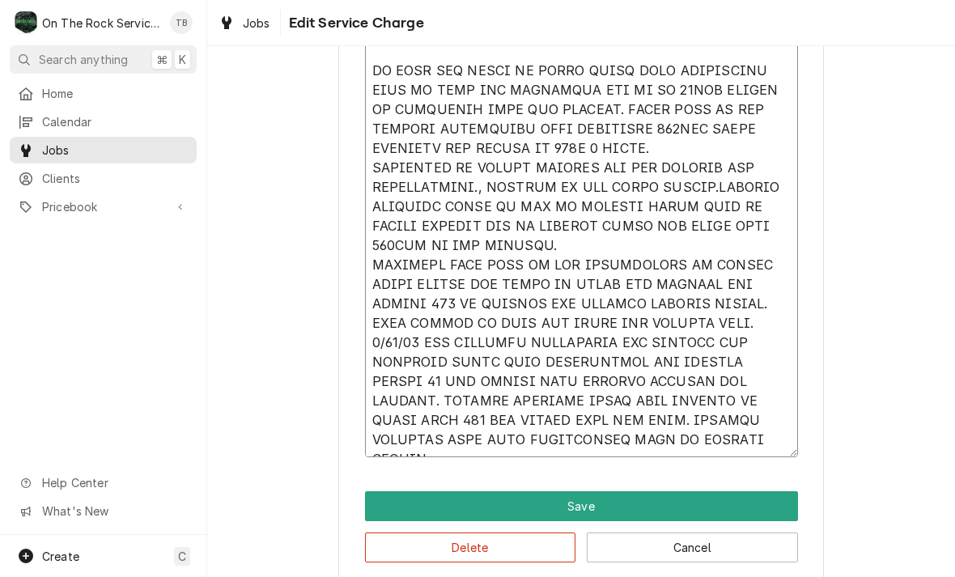
type textarea "9/12/25 TMB PROVIDE SERVICE PARTS AND LABOR TO DETERMINE THAT PER CUSTOMER BOTH…"
type textarea "x"
type textarea "9/12/25 TMB PROVIDE SERVICE PARTS AND LABOR TO DETERMINE THAT PER CUSTOMER BOTH…"
type textarea "x"
type textarea "9/12/25 TMB PROVIDE SERVICE PARTS AND LABOR TO DETERMINE THAT PER CUSTOMER BOTH…"
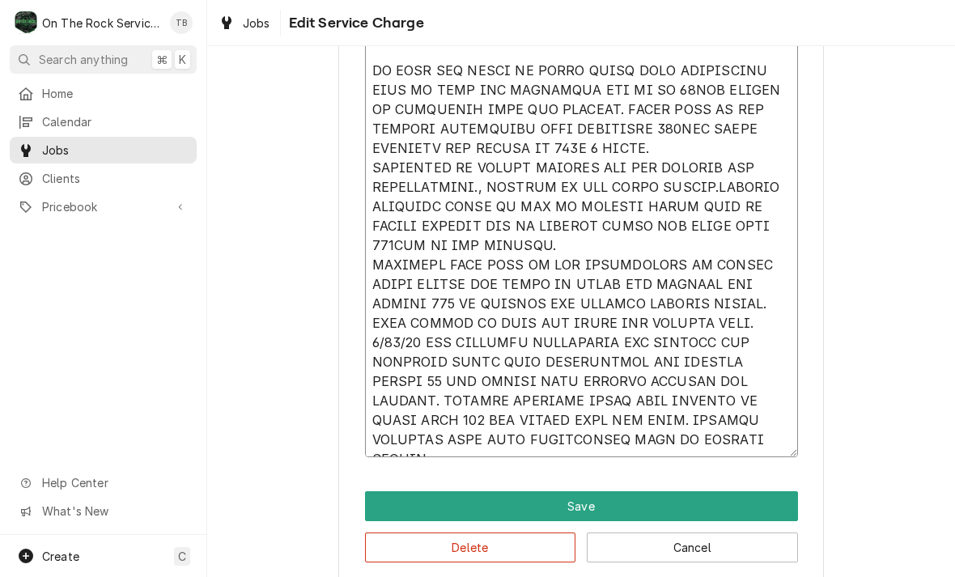
type textarea "x"
type textarea "9/12/25 TMB PROVIDE SERVICE PARTS AND LABOR TO DETERMINE THAT PER CUSTOMER BOTH…"
type textarea "x"
type textarea "9/12/25 TMB PROVIDE SERVICE PARTS AND LABOR TO DETERMINE THAT PER CUSTOMER BOTH…"
type textarea "x"
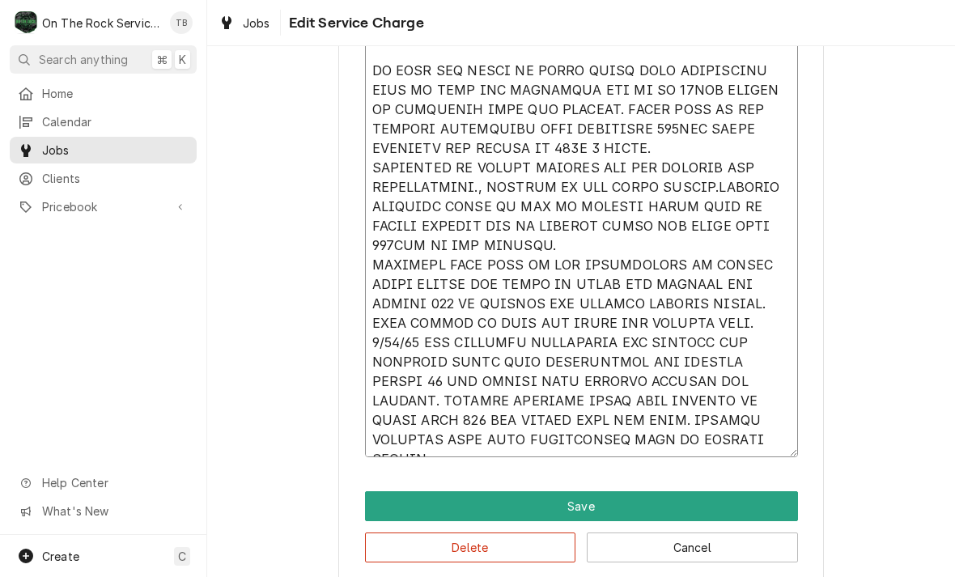
type textarea "9/12/25 TMB PROVIDE SERVICE PARTS AND LABOR TO DETERMINE THAT PER CUSTOMER BOTH…"
type textarea "x"
type textarea "9/12/25 TMB PROVIDE SERVICE PARTS AND LABOR TO DETERMINE THAT PER CUSTOMER BOTH…"
type textarea "x"
type textarea "9/12/25 TMB PROVIDE SERVICE PARTS AND LABOR TO DETERMINE THAT PER CUSTOMER BOTH…"
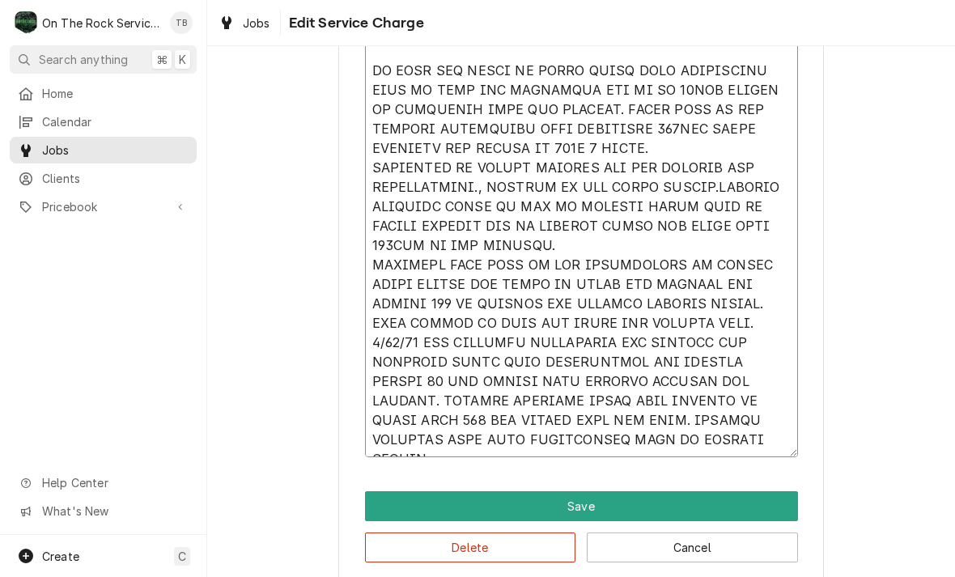
type textarea "x"
type textarea "9/12/25 TMB PROVIDE SERVICE PARTS AND LABOR TO DETERMINE THAT PER CUSTOMER BOTH…"
type textarea "x"
type textarea "9/12/25 TMB PROVIDE SERVICE PARTS AND LABOR TO DETERMINE THAT PER CUSTOMER BOTH…"
type textarea "x"
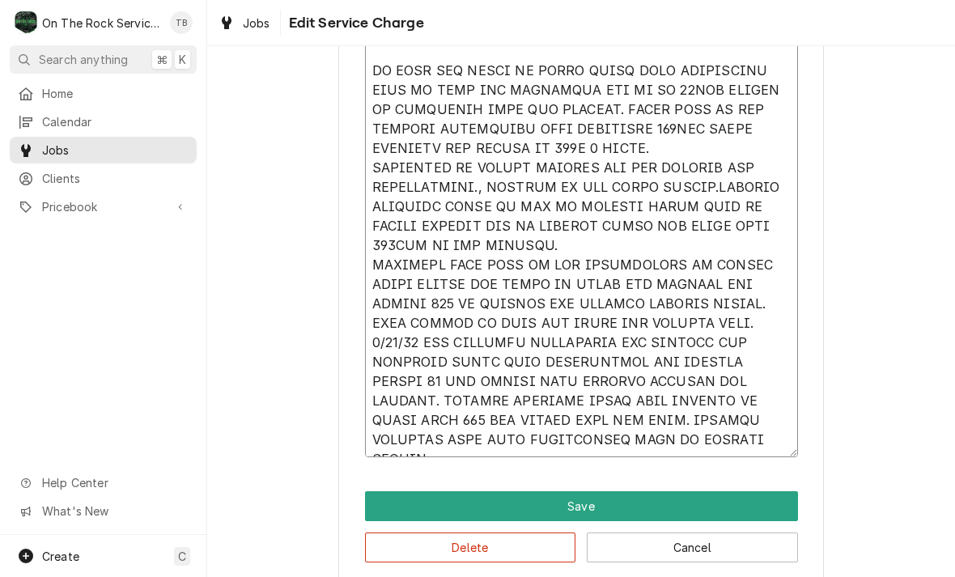
type textarea "9/12/25 TMB PROVIDE SERVICE PARTS AND LABOR TO DETERMINE THAT PER CUSTOMER BOTH…"
type textarea "x"
type textarea "9/12/25 TMB PROVIDE SERVICE PARTS AND LABOR TO DETERMINE THAT PER CUSTOMER BOTH…"
type textarea "x"
type textarea "9/12/25 TMB PROVIDE SERVICE PARTS AND LABOR TO DETERMINE THAT PER CUSTOMER BOTH…"
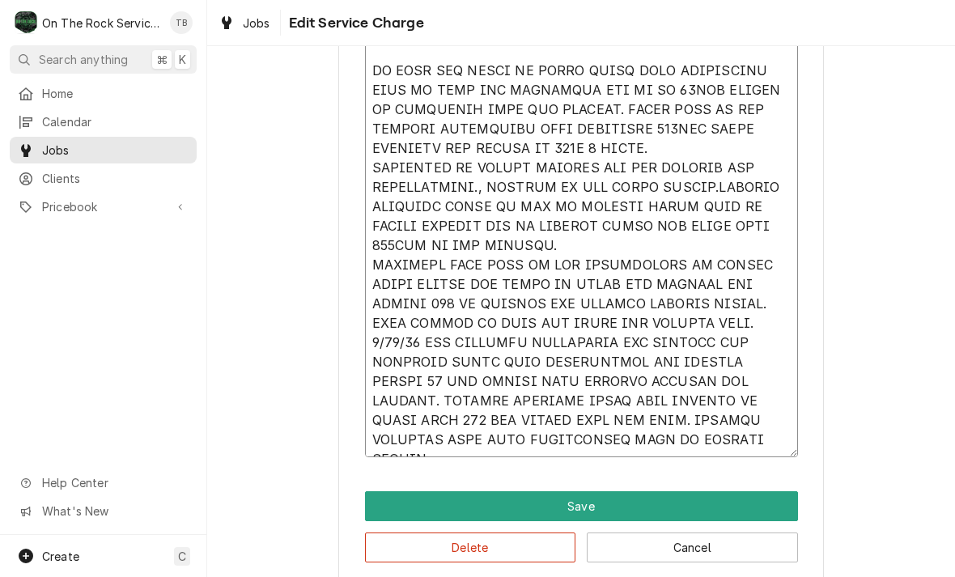
type textarea "x"
type textarea "9/12/25 TMB PROVIDE SERVICE PARTS AND LABOR TO DETERMINE THAT PER CUSTOMER BOTH…"
type textarea "x"
type textarea "9/12/25 TMB PROVIDE SERVICE PARTS AND LABOR TO DETERMINE THAT PER CUSTOMER BOTH…"
type textarea "x"
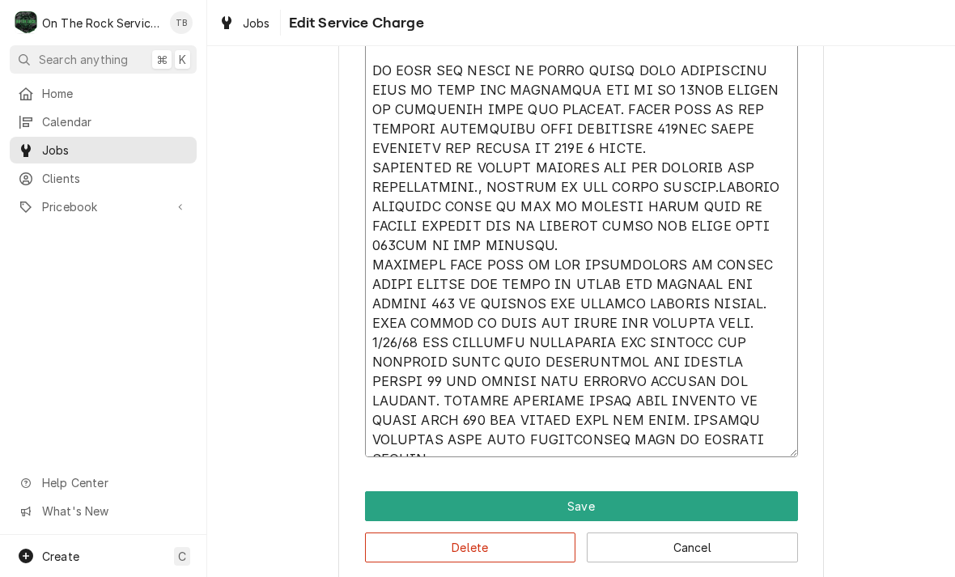
type textarea "9/12/25 TMB PROVIDE SERVICE PARTS AND LABOR TO DETERMINE THAT PER CUSTOMER BOTH…"
type textarea "x"
type textarea "9/12/25 TMB PROVIDE SERVICE PARTS AND LABOR TO DETERMINE THAT PER CUSTOMER BOTH…"
type textarea "x"
type textarea "9/12/25 TMB PROVIDE SERVICE PARTS AND LABOR TO DETERMINE THAT PER CUSTOMER BOTH…"
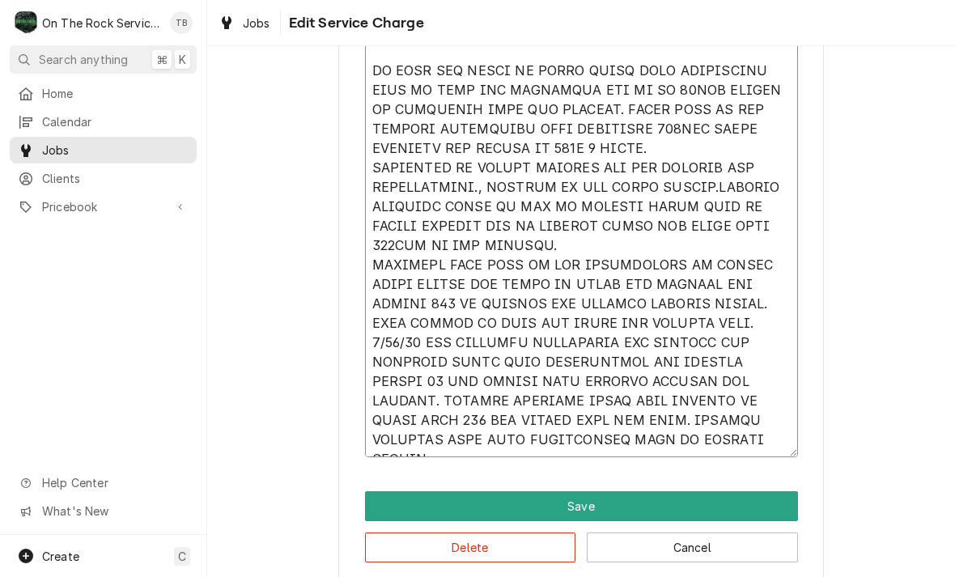
type textarea "x"
type textarea "9/12/25 TMB PROVIDE SERVICE PARTS AND LABOR TO DETERMINE THAT PER CUSTOMER BOTH…"
type textarea "x"
type textarea "9/12/25 TMB PROVIDE SERVICE PARTS AND LABOR TO DETERMINE THAT PER CUSTOMER BOTH…"
type textarea "x"
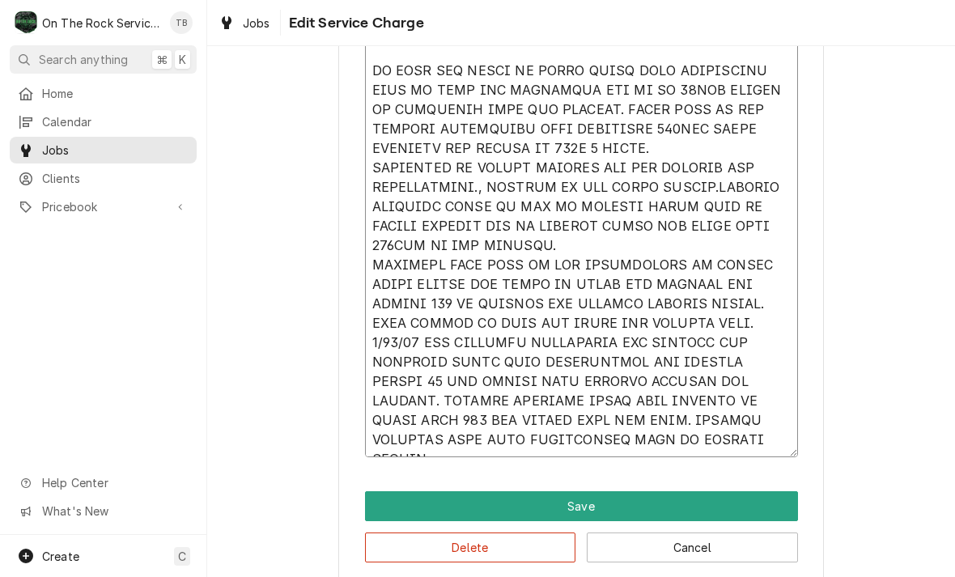
type textarea "9/12/25 TMB PROVIDE SERVICE PARTS AND LABOR TO DETERMINE THAT PER CUSTOMER BOTH…"
type textarea "x"
type textarea "9/12/25 TMB PROVIDE SERVICE PARTS AND LABOR TO DETERMINE THAT PER CUSTOMER BOTH…"
type textarea "x"
type textarea "9/12/25 TMB PROVIDE SERVICE PARTS AND LABOR TO DETERMINE THAT PER CUSTOMER BOTH…"
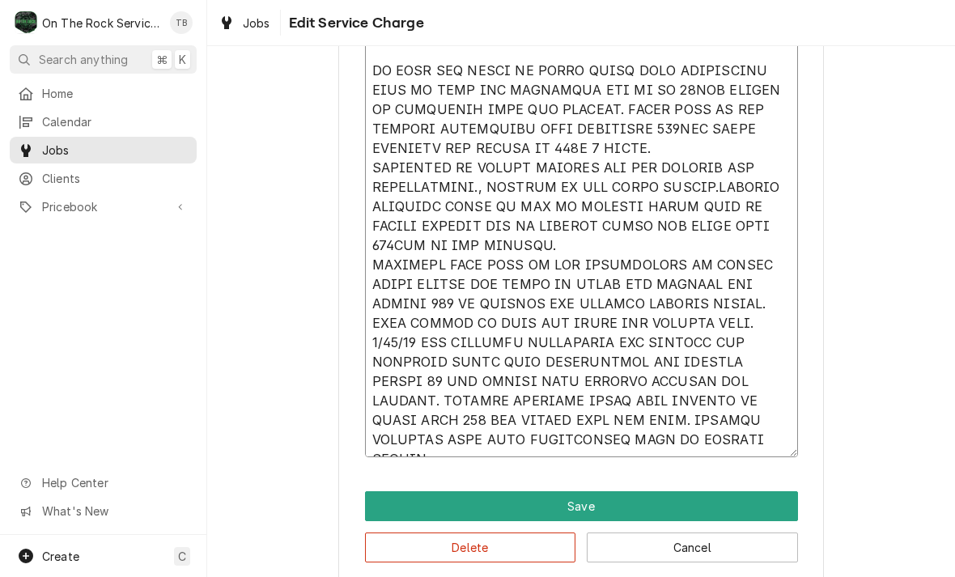
type textarea "x"
type textarea "9/12/25 TMB PROVIDE SERVICE PARTS AND LABOR TO DETERMINE THAT PER CUSTOMER BOTH…"
type textarea "x"
type textarea "9/12/25 TMB PROVIDE SERVICE PARTS AND LABOR TO DETERMINE THAT PER CUSTOMER BOTH…"
type textarea "x"
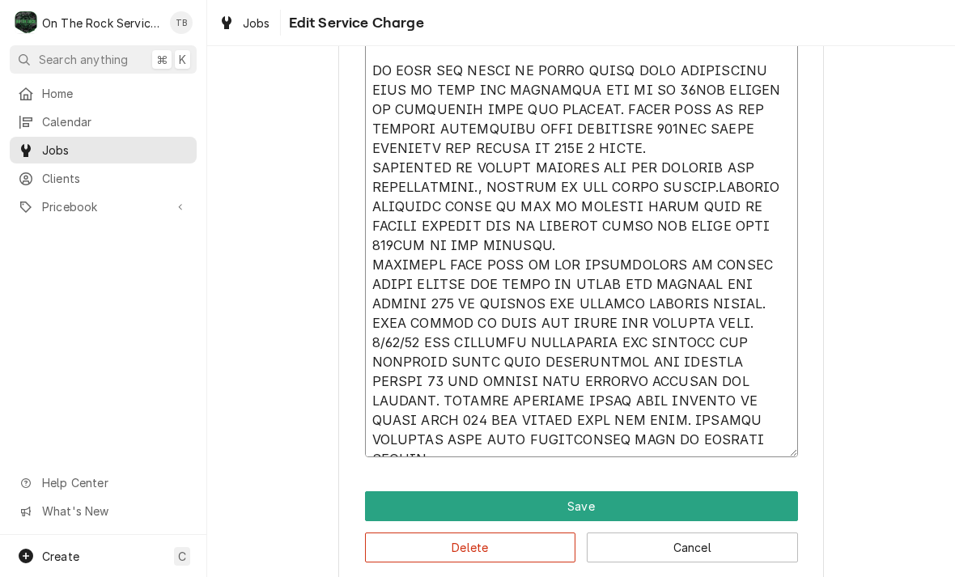
type textarea "9/12/25 TMB PROVIDE SERVICE PARTS AND LABOR TO DETERMINE THAT PER CUSTOMER BOTH…"
type textarea "x"
type textarea "9/12/25 TMB PROVIDE SERVICE PARTS AND LABOR TO DETERMINE THAT PER CUSTOMER BOTH…"
type textarea "x"
type textarea "9/12/25 TMB PROVIDE SERVICE PARTS AND LABOR TO DETERMINE THAT PER CUSTOMER BOTH…"
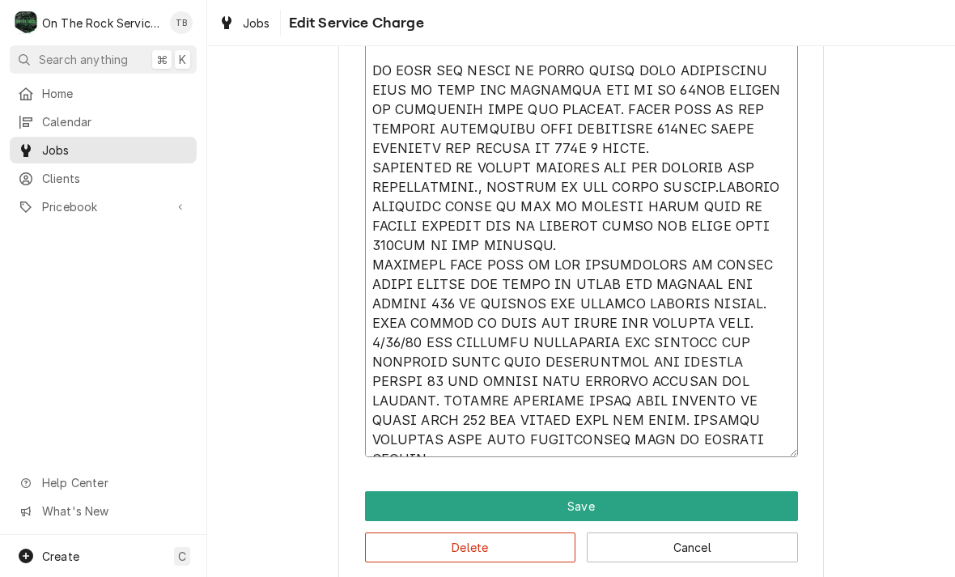
type textarea "x"
type textarea "9/12/25 TMB PROVIDE SERVICE PARTS AND LABOR TO DETERMINE THAT PER CUSTOMER BOTH…"
type textarea "x"
type textarea "9/12/25 TMB PROVIDE SERVICE PARTS AND LABOR TO DETERMINE THAT PER CUSTOMER BOTH…"
type textarea "x"
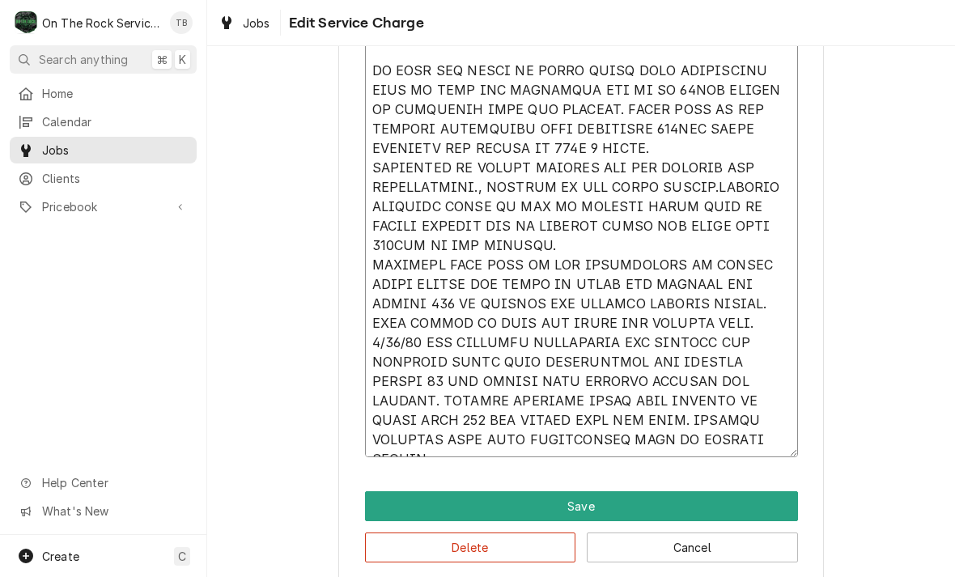
type textarea "9/12/25 TMB PROVIDE SERVICE PARTS AND LABOR TO DETERMINE THAT PER CUSTOMER BOTH…"
type textarea "x"
type textarea "9/12/25 TMB PROVIDE SERVICE PARTS AND LABOR TO DETERMINE THAT PER CUSTOMER BOTH…"
type textarea "x"
type textarea "9/12/25 TMB PROVIDE SERVICE PARTS AND LABOR TO DETERMINE THAT PER CUSTOMER BOTH…"
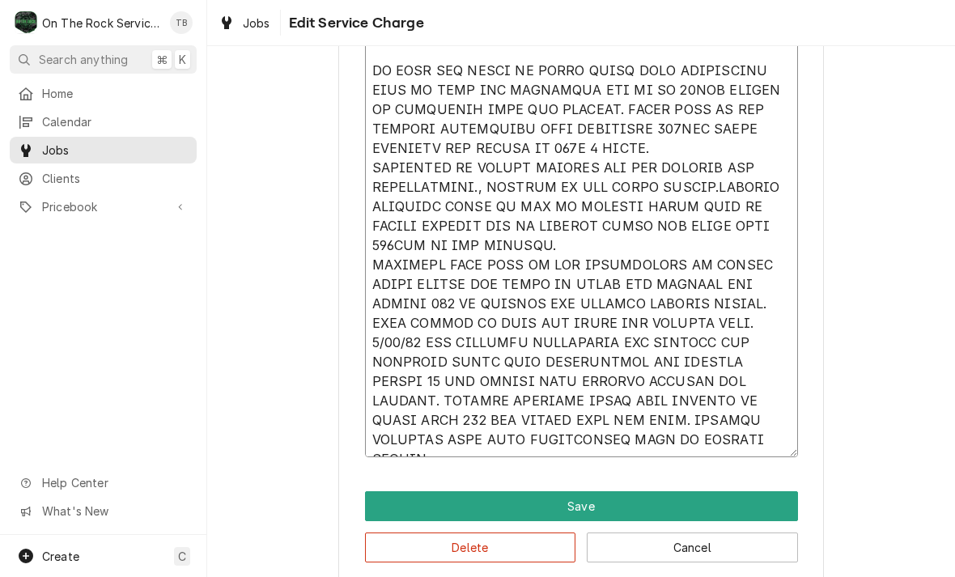
type textarea "x"
type textarea "9/12/25 TMB PROVIDE SERVICE PARTS AND LABOR TO DETERMINE THAT PER CUSTOMER BOTH…"
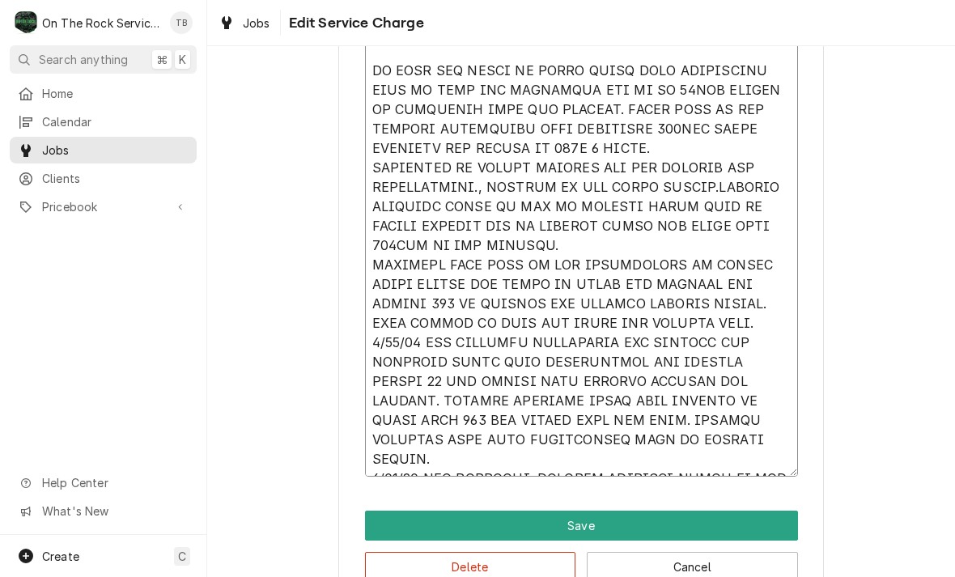
type textarea "x"
type textarea "9/12/25 TMB PROVIDE SERVICE PARTS AND LABOR TO DETERMINE THAT PER CUSTOMER BOTH…"
type textarea "x"
type textarea "9/12/25 TMB PROVIDE SERVICE PARTS AND LABOR TO DETERMINE THAT PER CUSTOMER BOTH…"
type textarea "x"
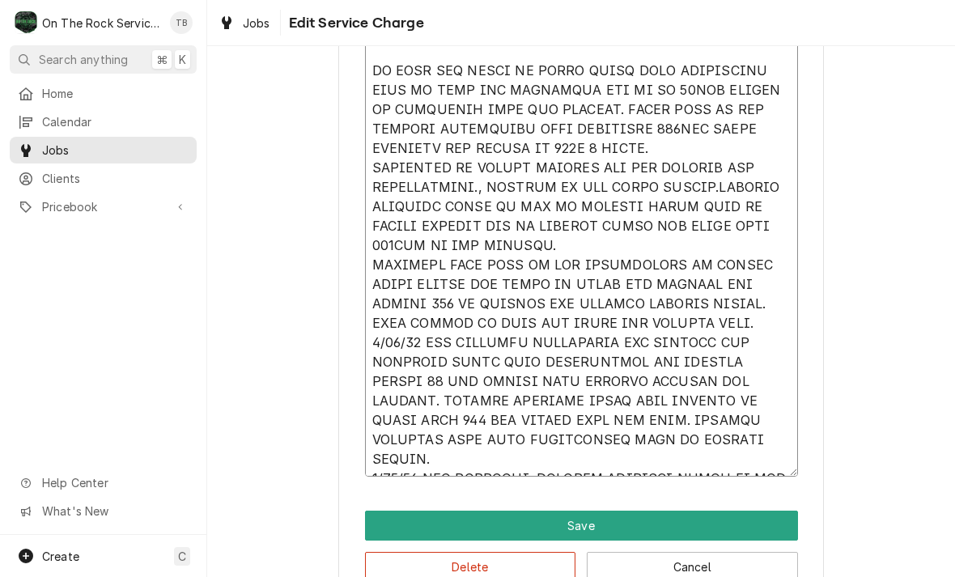
type textarea "9/12/25 TMB PROVIDE SERVICE PARTS AND LABOR TO DETERMINE THAT PER CUSTOMER BOTH…"
type textarea "x"
type textarea "9/12/25 TMB PROVIDE SERVICE PARTS AND LABOR TO DETERMINE THAT PER CUSTOMER BOTH…"
type textarea "x"
type textarea "9/12/25 TMB PROVIDE SERVICE PARTS AND LABOR TO DETERMINE THAT PER CUSTOMER BOTH…"
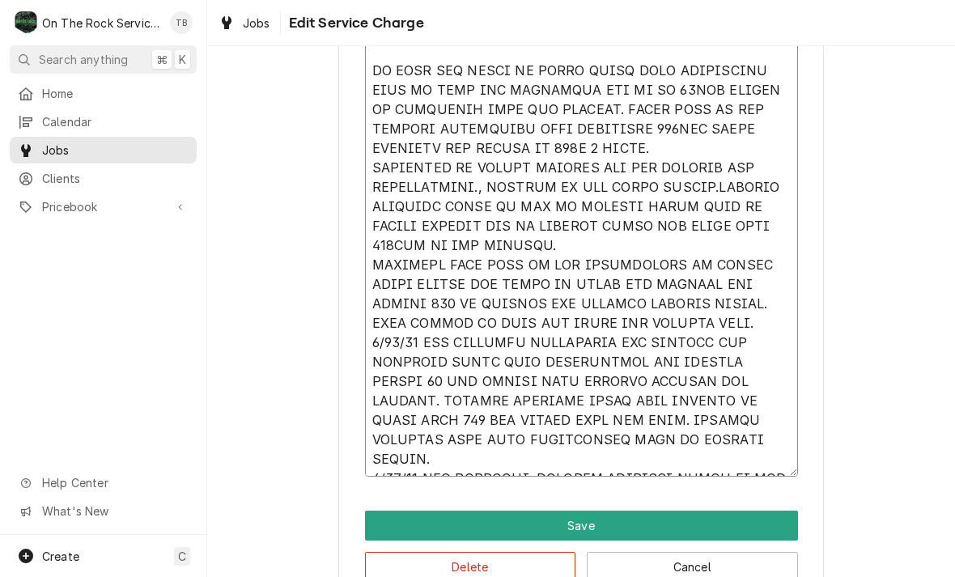
type textarea "x"
type textarea "9/12/25 TMB PROVIDE SERVICE PARTS AND LABOR TO DETERMINE THAT PER CUSTOMER BOTH…"
type textarea "x"
type textarea "9/12/25 TMB PROVIDE SERVICE PARTS AND LABOR TO DETERMINE THAT PER CUSTOMER BOTH…"
type textarea "x"
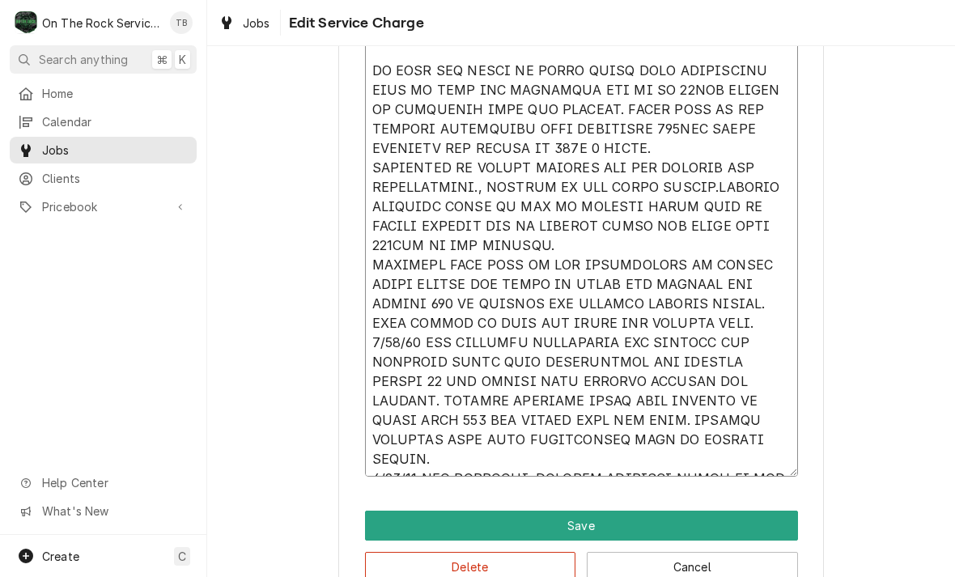
type textarea "9/12/25 TMB PROVIDE SERVICE PARTS AND LABOR TO DETERMINE THAT PER CUSTOMER BOTH…"
type textarea "x"
type textarea "9/12/25 TMB PROVIDE SERVICE PARTS AND LABOR TO DETERMINE THAT PER CUSTOMER BOTH…"
type textarea "x"
type textarea "9/12/25 TMB PROVIDE SERVICE PARTS AND LABOR TO DETERMINE THAT PER CUSTOMER BOTH…"
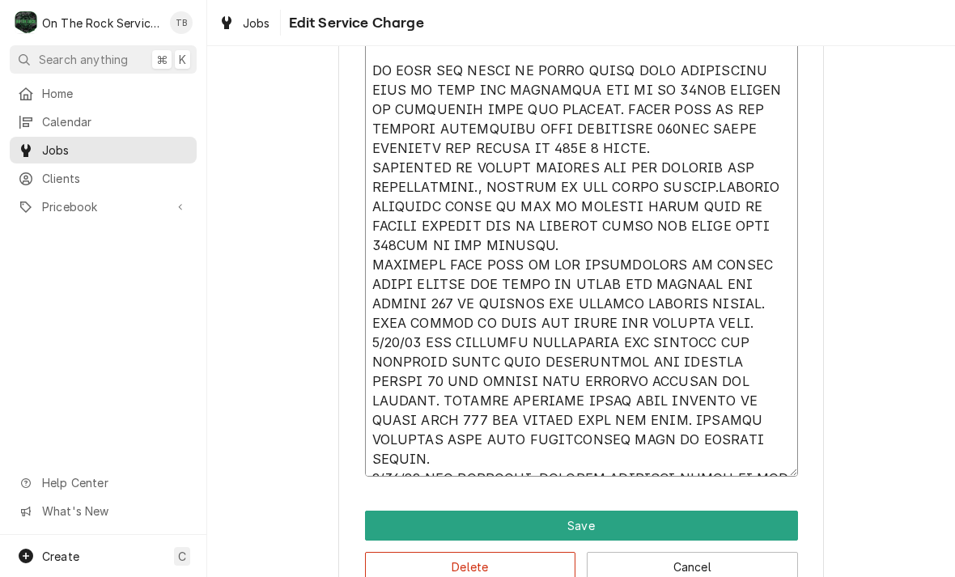
type textarea "x"
type textarea "9/12/25 TMB PROVIDE SERVICE PARTS AND LABOR TO DETERMINE THAT PER CUSTOMER BOTH…"
type textarea "x"
type textarea "9/12/25 TMB PROVIDE SERVICE PARTS AND LABOR TO DETERMINE THAT PER CUSTOMER BOTH…"
type textarea "x"
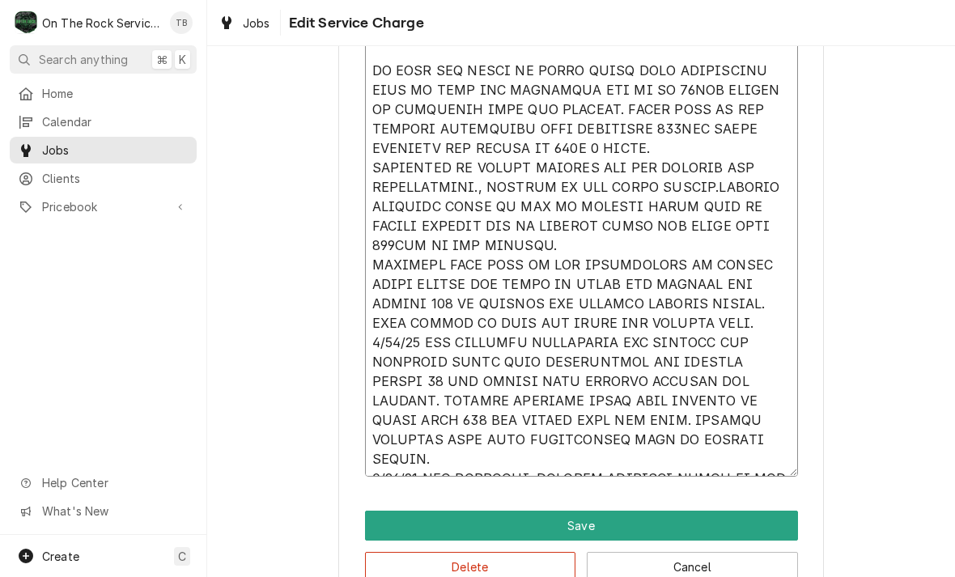
type textarea "9/12/25 TMB PROVIDE SERVICE PARTS AND LABOR TO DETERMINE THAT PER CUSTOMER BOTH…"
type textarea "x"
type textarea "9/12/25 TMB PROVIDE SERVICE PARTS AND LABOR TO DETERMINE THAT PER CUSTOMER BOTH…"
type textarea "x"
type textarea "9/12/25 TMB PROVIDE SERVICE PARTS AND LABOR TO DETERMINE THAT PER CUSTOMER BOTH…"
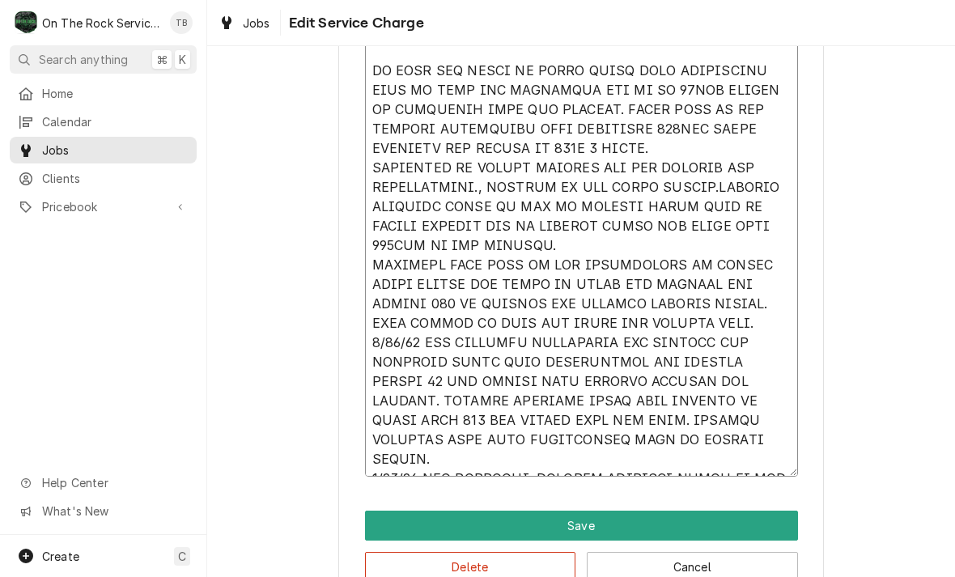
type textarea "x"
type textarea "9/12/25 TMB PROVIDE SERVICE PARTS AND LABOR TO DETERMINE THAT PER CUSTOMER BOTH…"
type textarea "x"
type textarea "9/12/25 TMB PROVIDE SERVICE PARTS AND LABOR TO DETERMINE THAT PER CUSTOMER BOTH…"
type textarea "x"
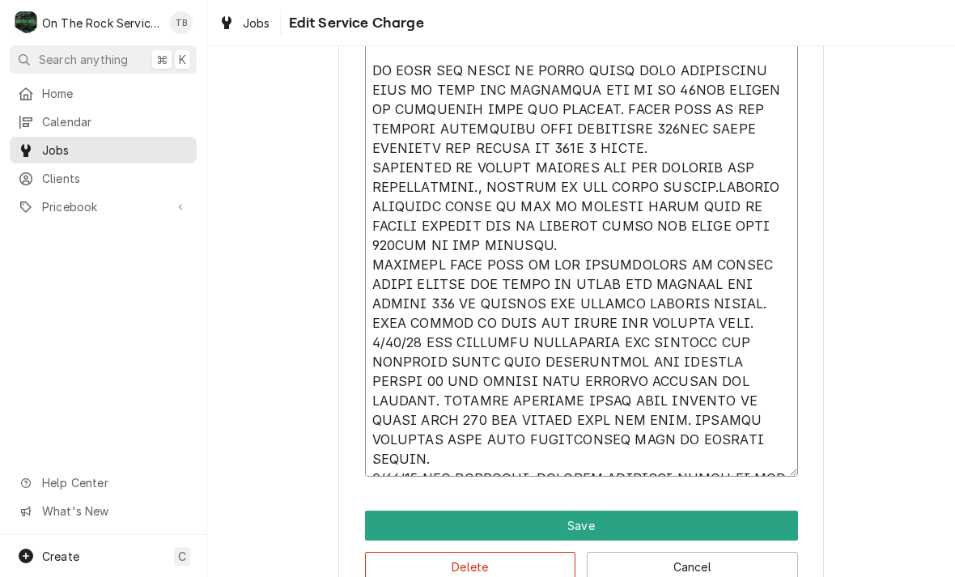
type textarea "9/12/25 TMB PROVIDE SERVICE PARTS AND LABOR TO DETERMINE THAT PER CUSTOMER BOTH…"
type textarea "x"
type textarea "9/12/25 TMB PROVIDE SERVICE PARTS AND LABOR TO DETERMINE THAT PER CUSTOMER BOTH…"
type textarea "x"
type textarea "9/12/25 TMB PROVIDE SERVICE PARTS AND LABOR TO DETERMINE THAT PER CUSTOMER BOTH…"
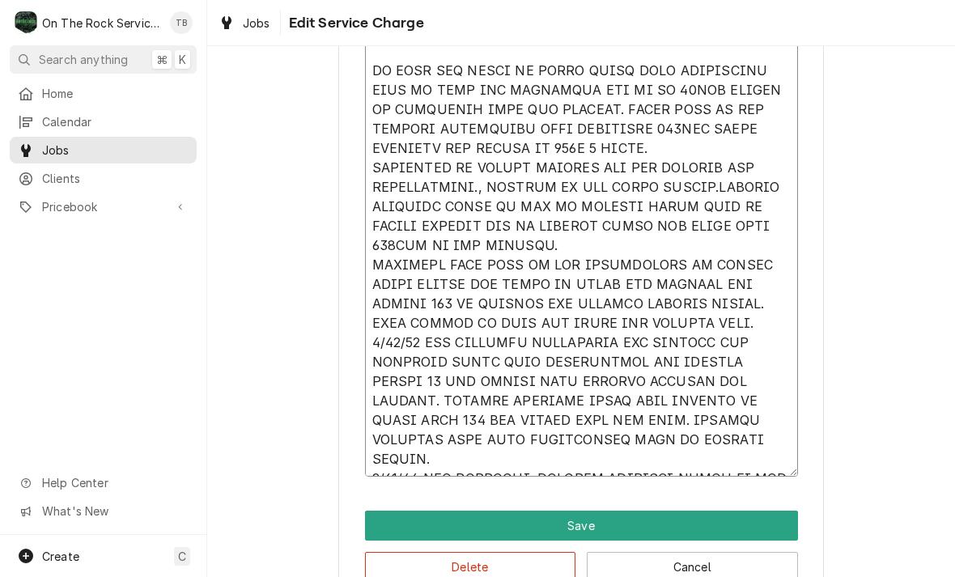
type textarea "x"
type textarea "9/12/25 TMB PROVIDE SERVICE PARTS AND LABOR TO DETERMINE THAT PER CUSTOMER BOTH…"
type textarea "x"
type textarea "9/12/25 TMB PROVIDE SERVICE PARTS AND LABOR TO DETERMINE THAT PER CUSTOMER BOTH…"
type textarea "x"
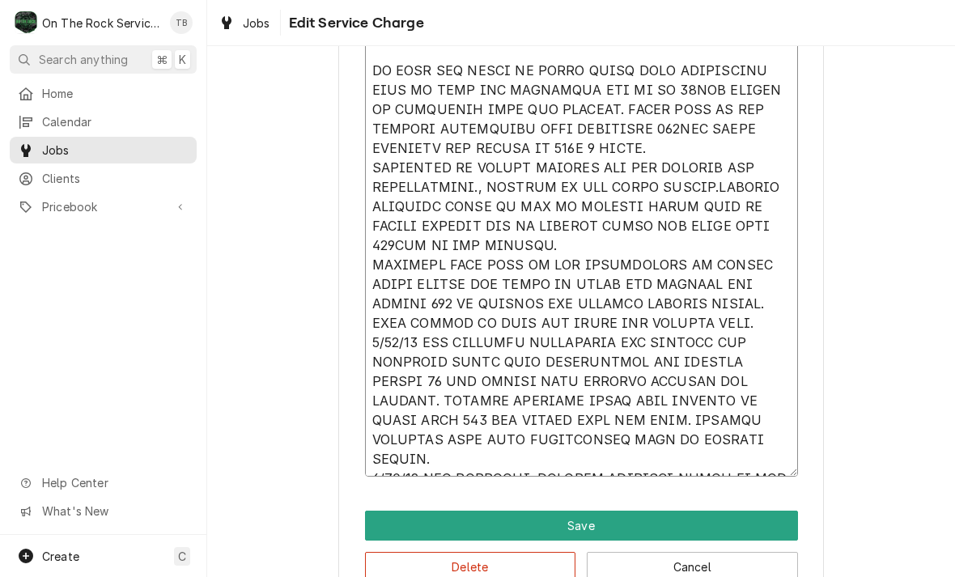
type textarea "9/12/25 TMB PROVIDE SERVICE PARTS AND LABOR TO DETERMINE THAT PER CUSTOMER BOTH…"
type textarea "x"
type textarea "9/12/25 TMB PROVIDE SERVICE PARTS AND LABOR TO DETERMINE THAT PER CUSTOMER BOTH…"
type textarea "x"
type textarea "9/12/25 TMB PROVIDE SERVICE PARTS AND LABOR TO DETERMINE THAT PER CUSTOMER BOTH…"
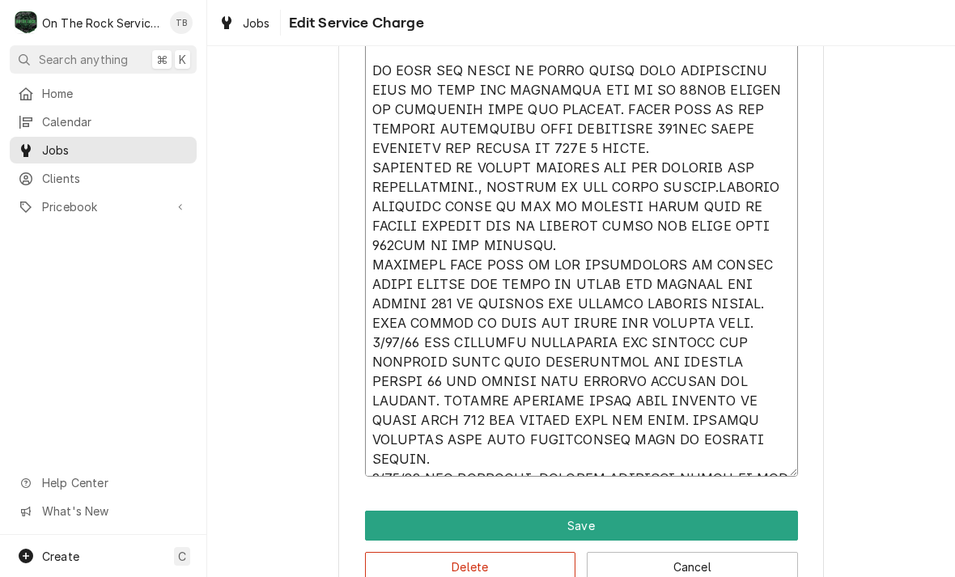
type textarea "x"
type textarea "9/12/25 TMB PROVIDE SERVICE PARTS AND LABOR TO DETERMINE THAT PER CUSTOMER BOTH…"
type textarea "x"
type textarea "9/12/25 TMB PROVIDE SERVICE PARTS AND LABOR TO DETERMINE THAT PER CUSTOMER BOTH…"
type textarea "x"
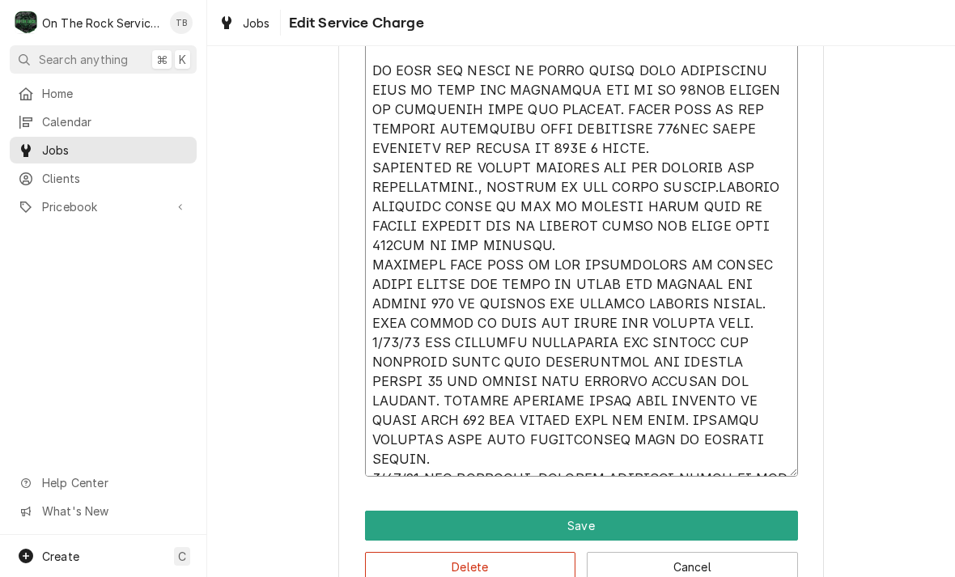
type textarea "9/12/25 TMB PROVIDE SERVICE PARTS AND LABOR TO DETERMINE THAT PER CUSTOMER BOTH…"
type textarea "x"
type textarea "9/12/25 TMB PROVIDE SERVICE PARTS AND LABOR TO DETERMINE THAT PER CUSTOMER BOTH…"
type textarea "x"
type textarea "9/12/25 TMB PROVIDE SERVICE PARTS AND LABOR TO DETERMINE THAT PER CUSTOMER BOTH…"
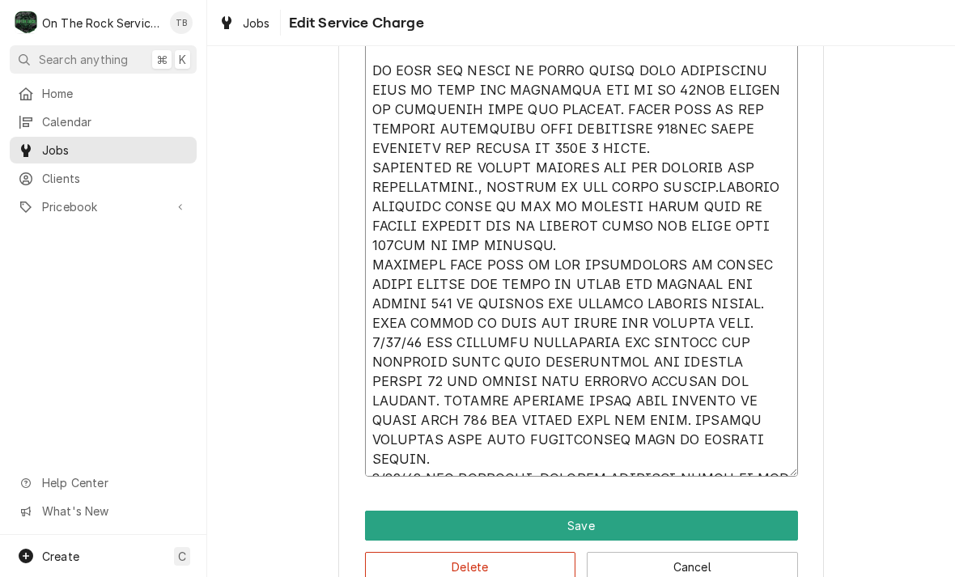
type textarea "x"
type textarea "9/12/25 TMB PROVIDE SERVICE PARTS AND LABOR TO DETERMINE THAT PER CUSTOMER BOTH…"
type textarea "x"
type textarea "9/12/25 TMB PROVIDE SERVICE PARTS AND LABOR TO DETERMINE THAT PER CUSTOMER BOTH…"
type textarea "x"
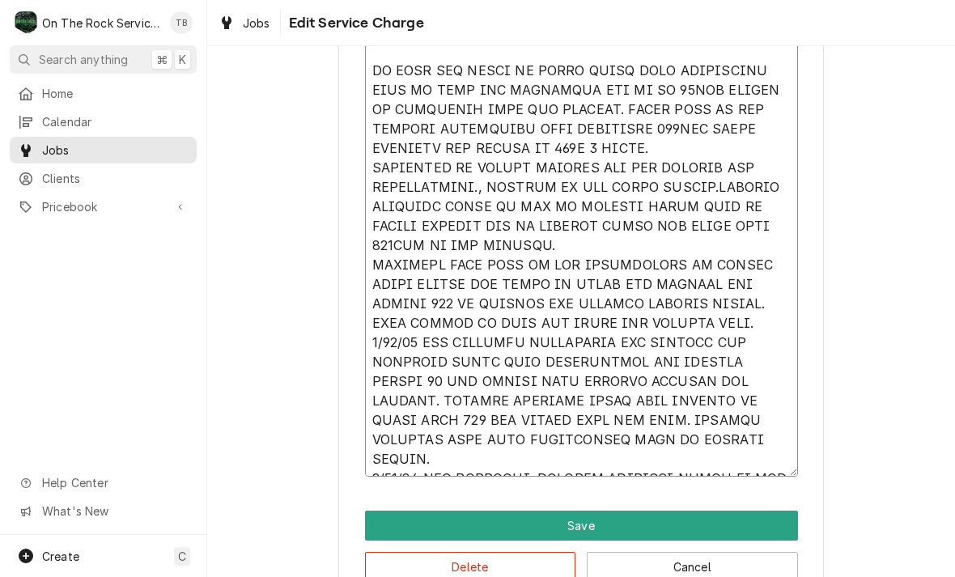
type textarea "9/12/25 TMB PROVIDE SERVICE PARTS AND LABOR TO DETERMINE THAT PER CUSTOMER BOTH…"
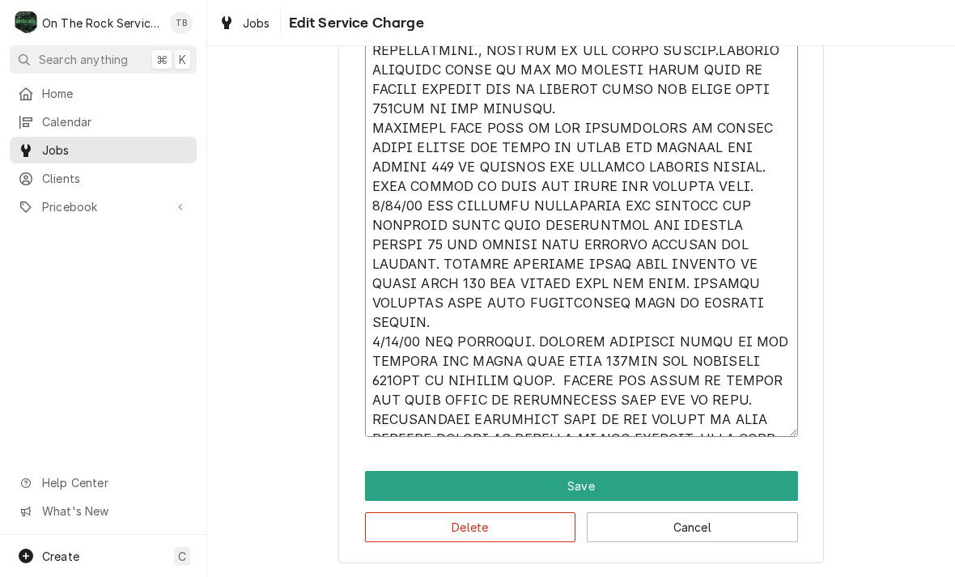
scroll to position [907, 0]
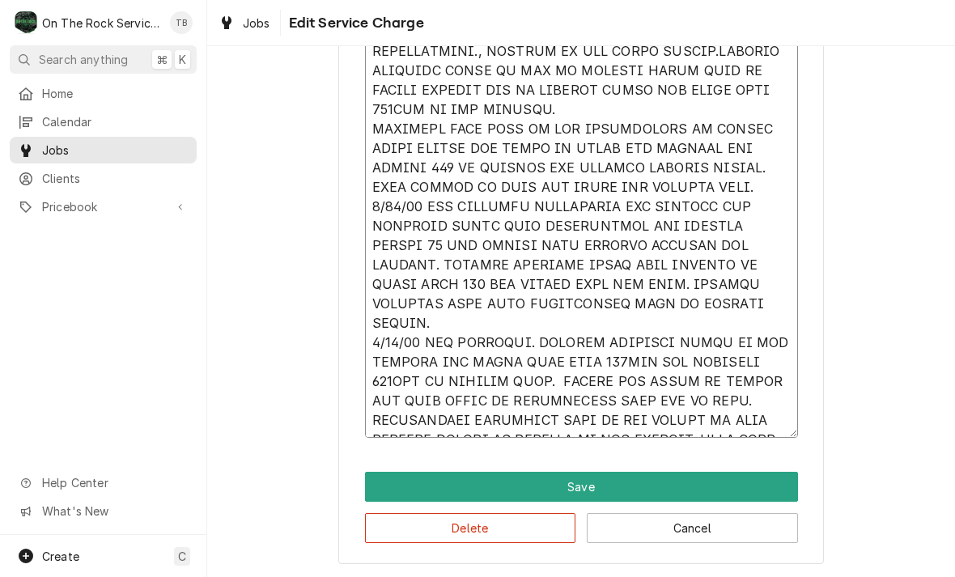
click at [497, 418] on textarea "Service Summary" at bounding box center [581, 71] width 433 height 734
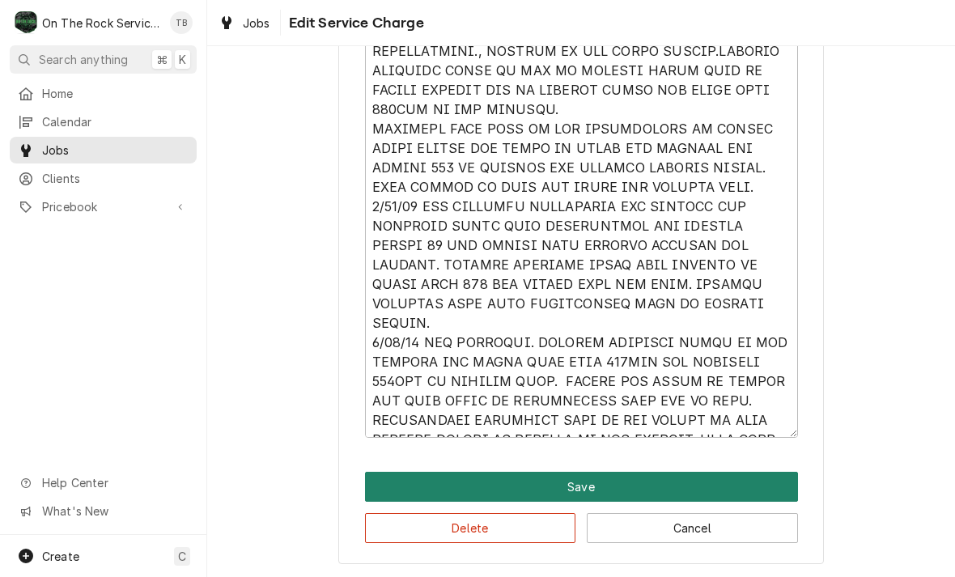
click at [606, 481] on button "Save" at bounding box center [581, 487] width 433 height 30
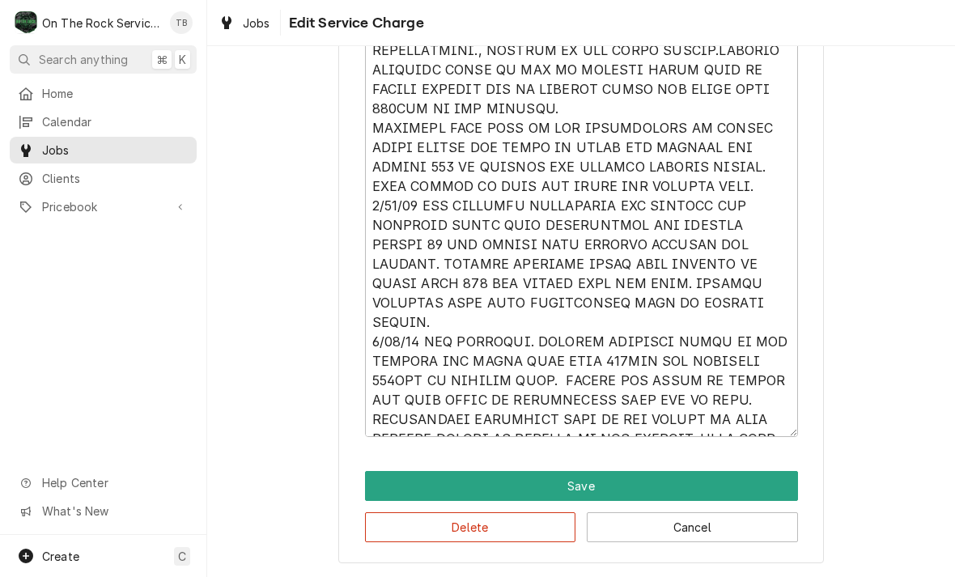
scroll to position [907, 0]
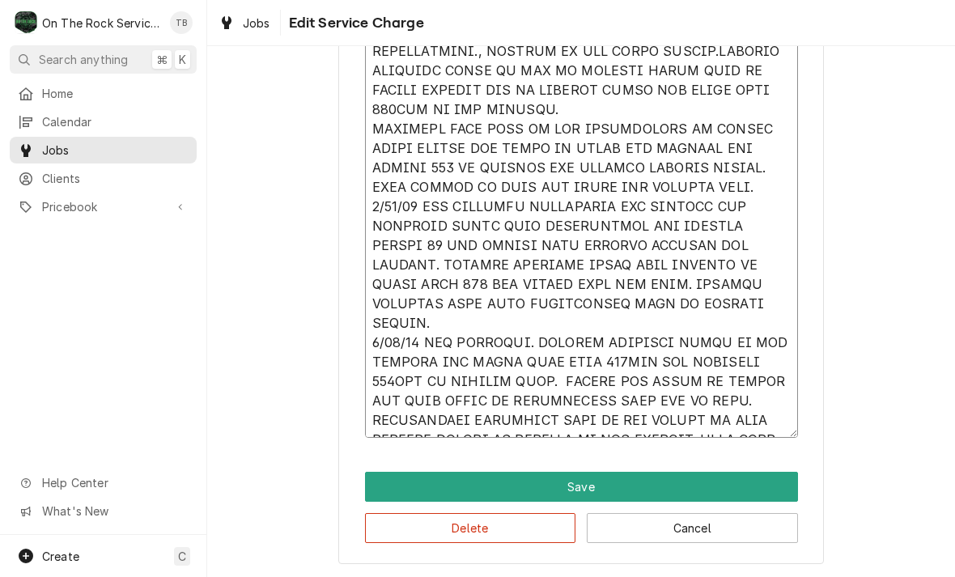
click at [742, 424] on textarea "Service Summary" at bounding box center [581, 71] width 433 height 734
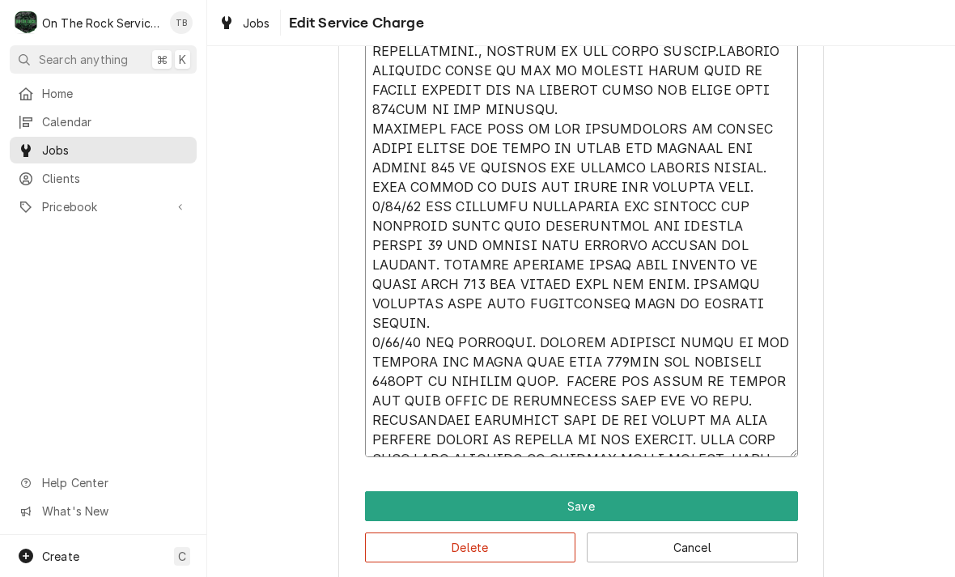
click at [496, 419] on textarea "Service Summary" at bounding box center [581, 81] width 433 height 754
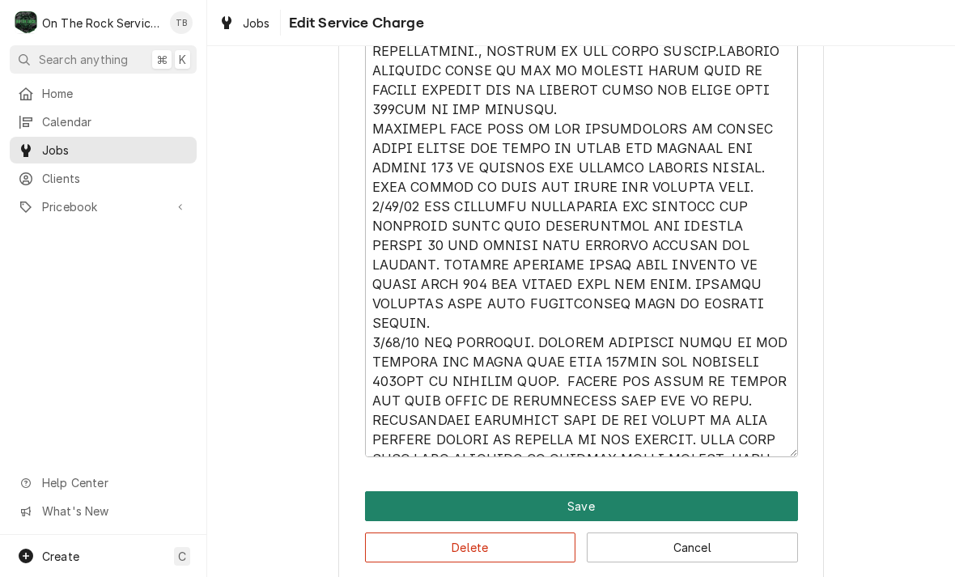
click at [584, 504] on button "Save" at bounding box center [581, 506] width 433 height 30
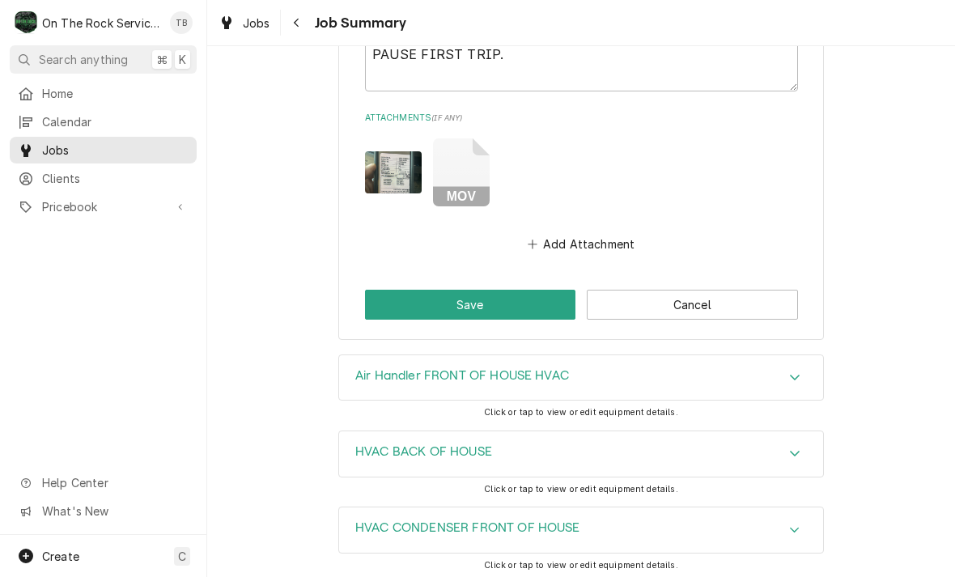
scroll to position [2308, 0]
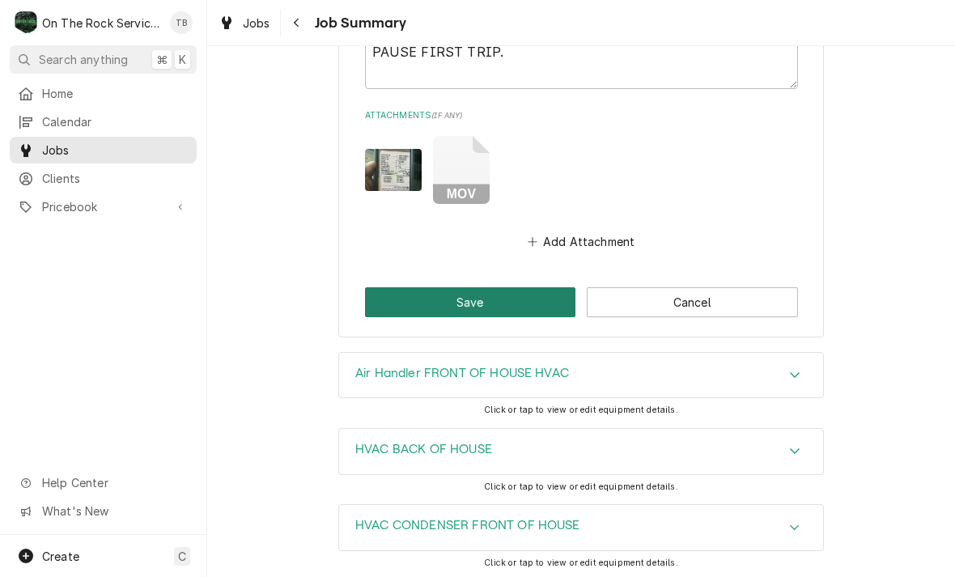
click at [453, 295] on button "Save" at bounding box center [470, 302] width 211 height 30
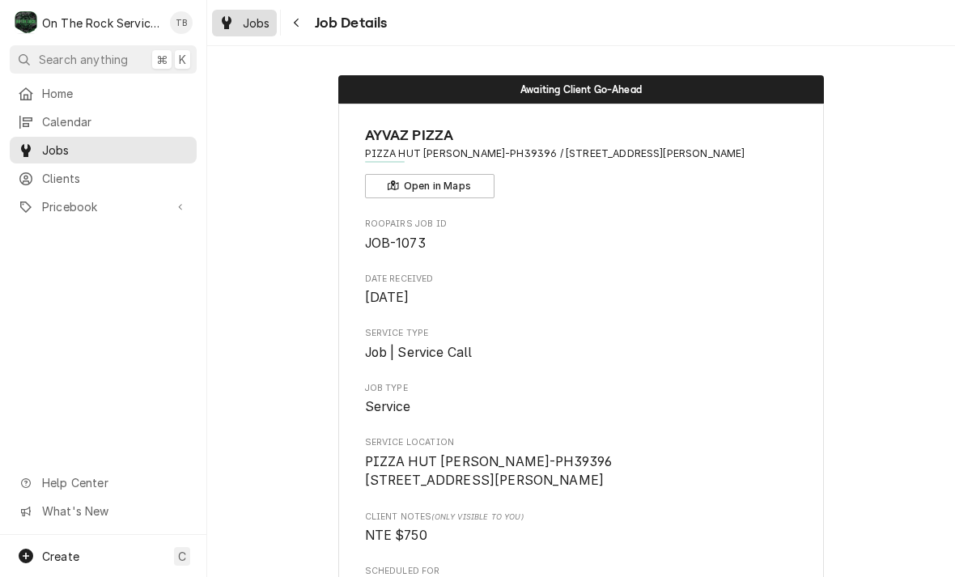
click at [249, 34] on link "Jobs" at bounding box center [244, 23] width 65 height 27
